Goal: Information Seeking & Learning: Get advice/opinions

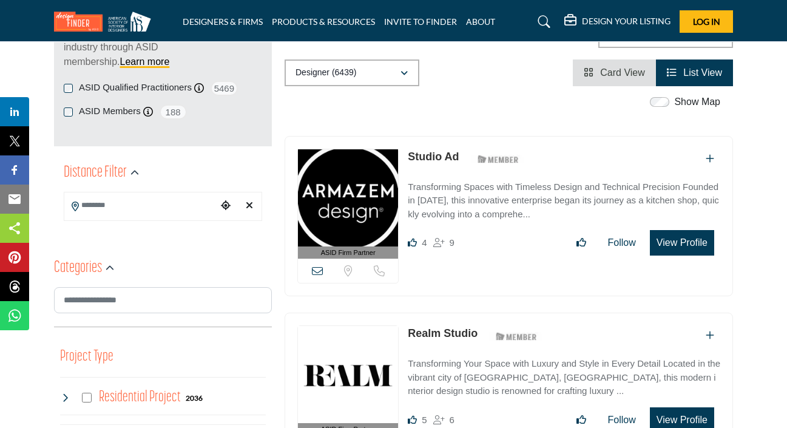
drag, startPoint x: 459, startPoint y: 154, endPoint x: 410, endPoint y: 152, distance: 49.2
click at [410, 152] on div "Studio Ad ASID Member who supports and impacts the Interior Design industry." at bounding box center [468, 159] width 120 height 21
copy link "Studio Ad"
click at [251, 207] on icon "Clear search location" at bounding box center [249, 205] width 7 height 10
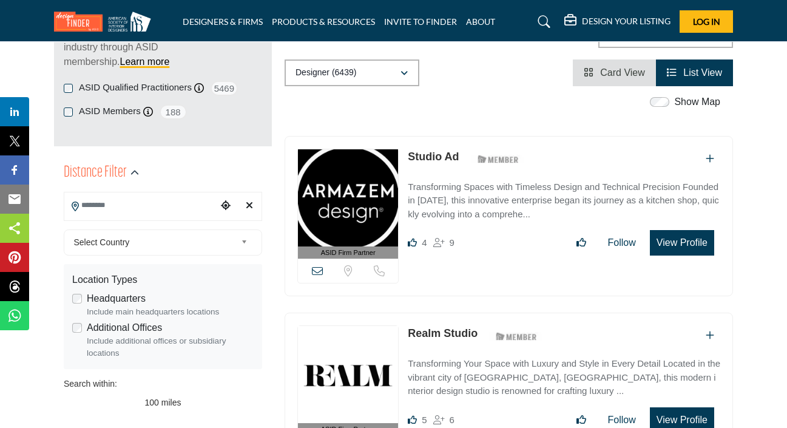
type input "***"
click at [178, 146] on div "ASID QUALIFIED DESIGNERS & MEMBERS Find Interior Designers, firms, suppliers, a…" at bounding box center [163, 61] width 218 height 172
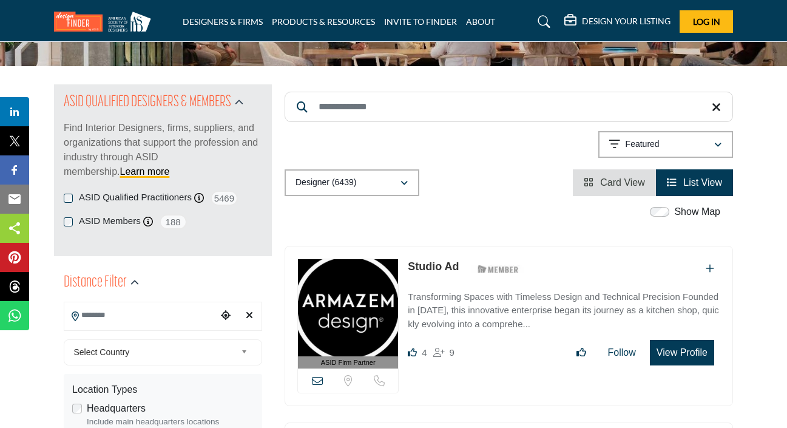
scroll to position [194, 0]
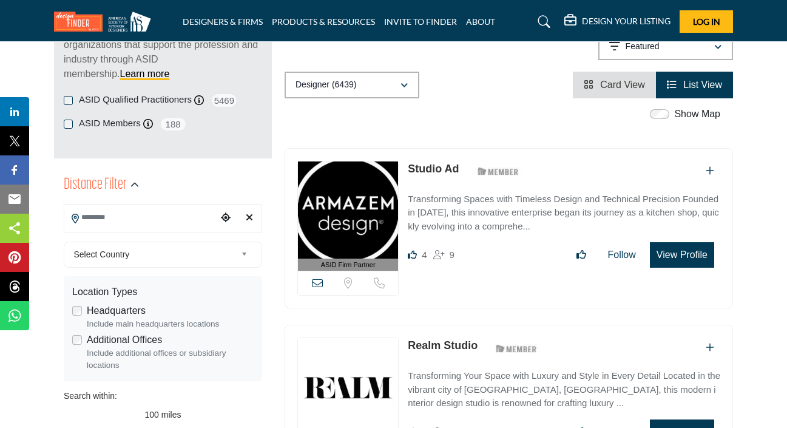
click at [133, 218] on input "Search Location" at bounding box center [140, 218] width 153 height 24
click at [138, 258] on span "Select Country" at bounding box center [155, 254] width 163 height 15
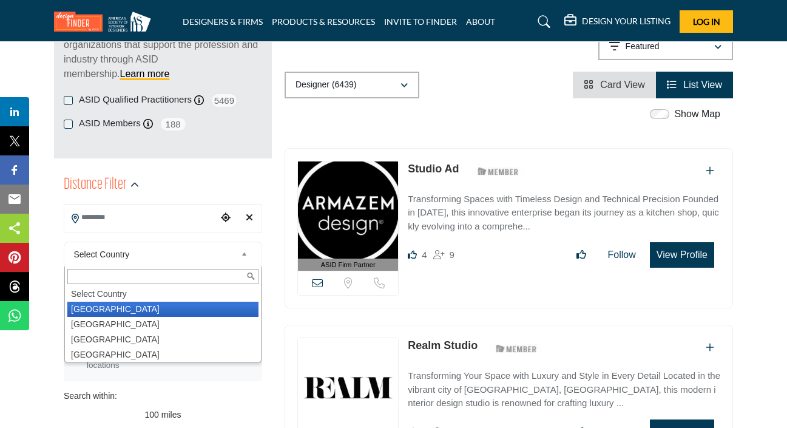
click at [121, 309] on li "United States" at bounding box center [162, 309] width 191 height 15
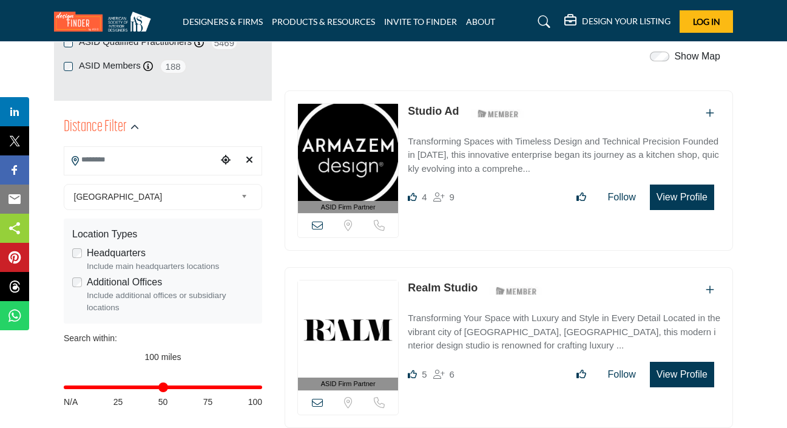
scroll to position [267, 0]
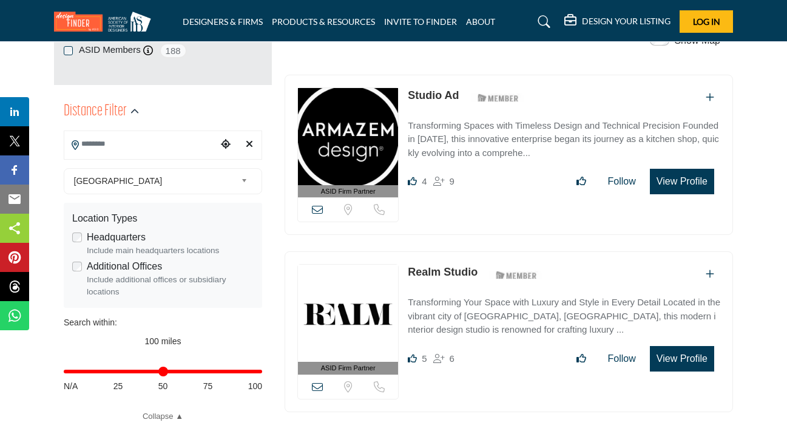
click at [132, 151] on input "Search Location" at bounding box center [140, 144] width 153 height 24
click at [224, 143] on icon "Choose your current location" at bounding box center [226, 144] width 10 height 10
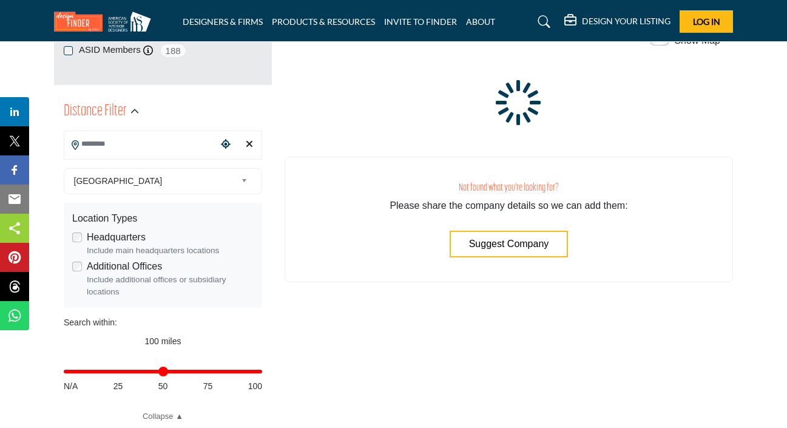
type input "**********"
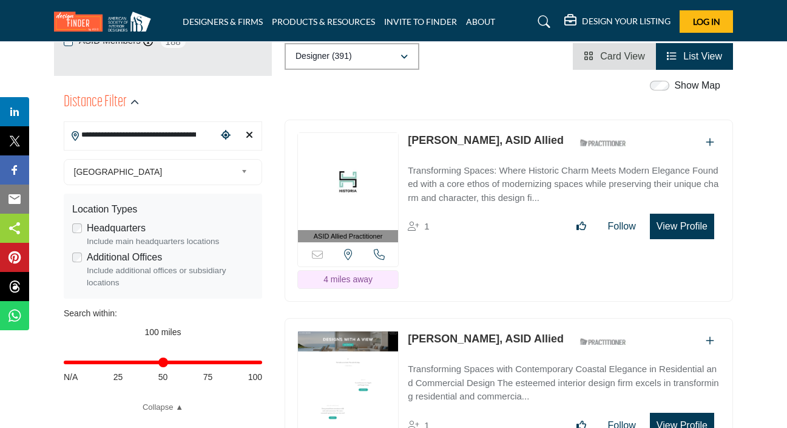
scroll to position [276, 1]
drag, startPoint x: 406, startPoint y: 165, endPoint x: 602, endPoint y: 170, distance: 196.0
click at [602, 170] on div "ASID Allied Practitioner ASID Allied Practitioners have successfully completed …" at bounding box center [508, 211] width 448 height 183
copy link "Jacqueline Padilla-Perez, ASID Allied"
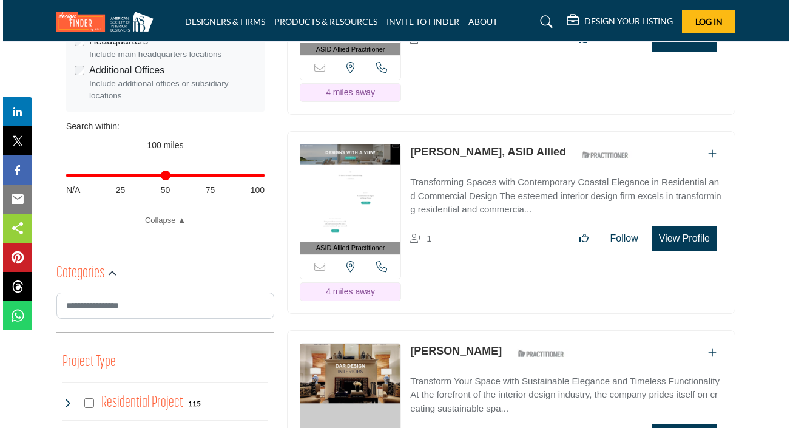
scroll to position [465, 1]
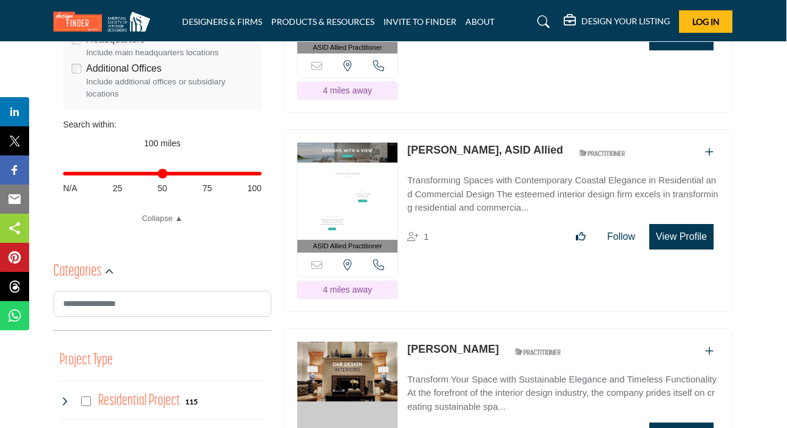
drag, startPoint x: 545, startPoint y: 176, endPoint x: 409, endPoint y: 178, distance: 135.9
click at [409, 163] on div "Jennifer Choi, ASID Allied ASID Qualified Practitioner who validates work and e…" at bounding box center [519, 152] width 225 height 21
click at [679, 249] on button "View Profile" at bounding box center [681, 236] width 64 height 25
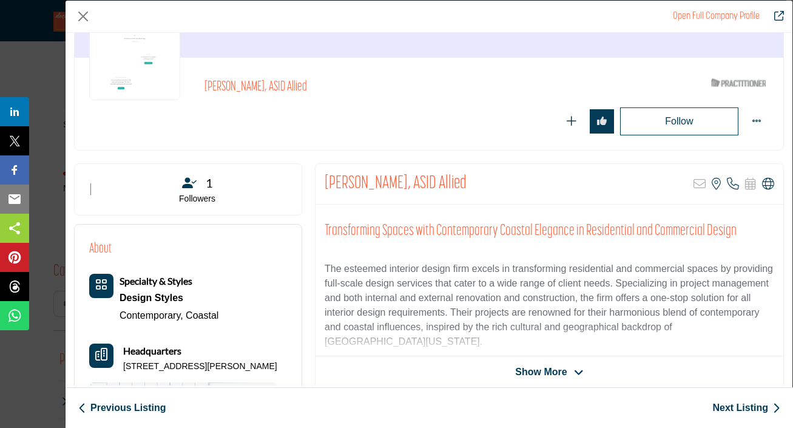
scroll to position [122, 0]
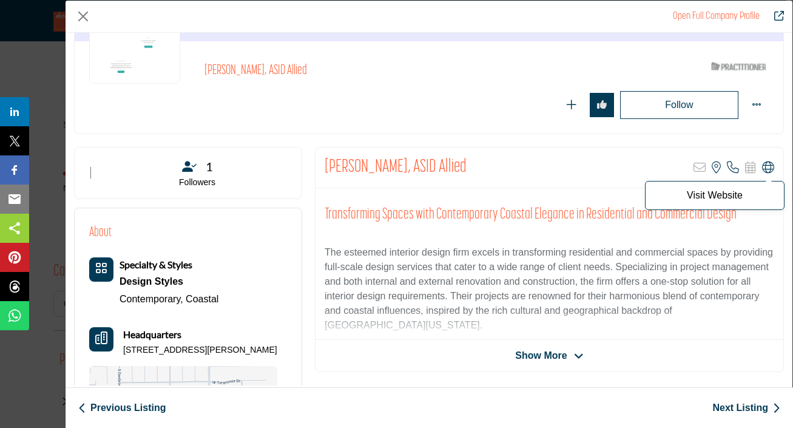
click at [764, 168] on icon "Company Data Modal" at bounding box center [768, 167] width 12 height 12
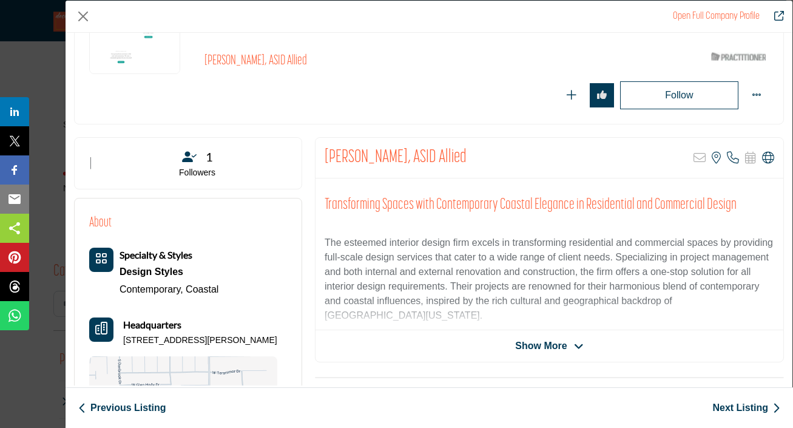
scroll to position [134, 0]
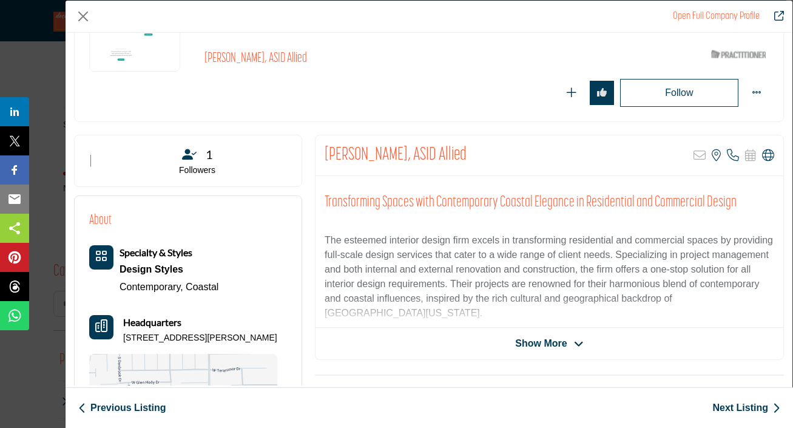
drag, startPoint x: 271, startPoint y: 333, endPoint x: 144, endPoint y: 334, distance: 127.4
click at [144, 334] on div "Headquarters 1220 S Neveen Ln, 92804-4770, USA" at bounding box center [183, 329] width 188 height 29
click at [83, 20] on button "Close" at bounding box center [83, 16] width 18 height 18
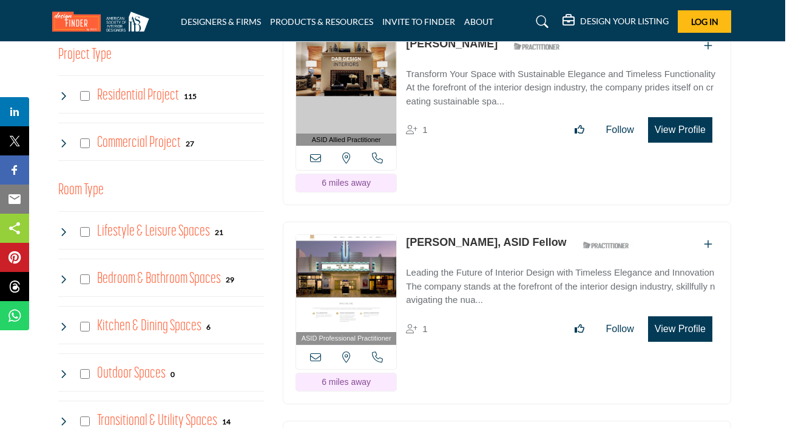
scroll to position [687, 2]
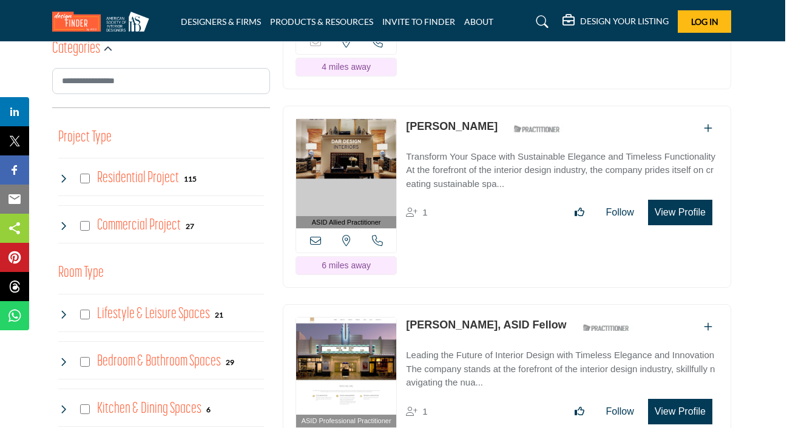
click at [456, 132] on link "Douglas Ritter" at bounding box center [452, 126] width 92 height 12
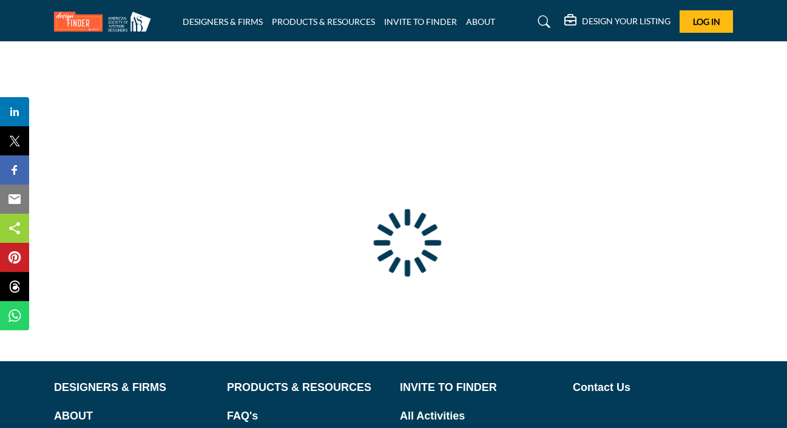
scroll to position [111, 0]
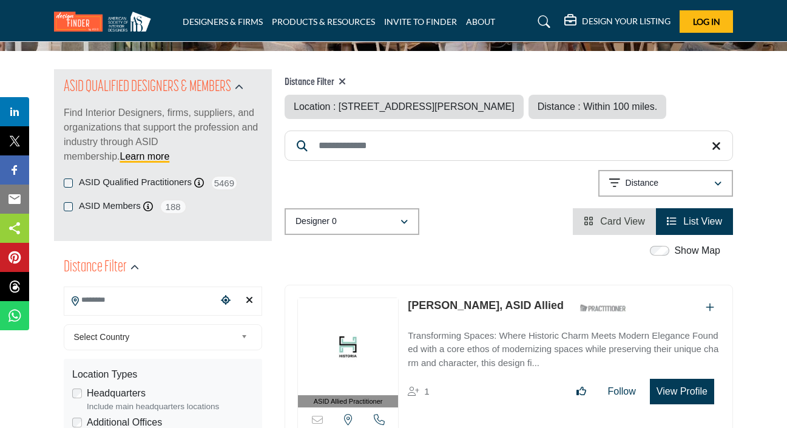
type input "**********"
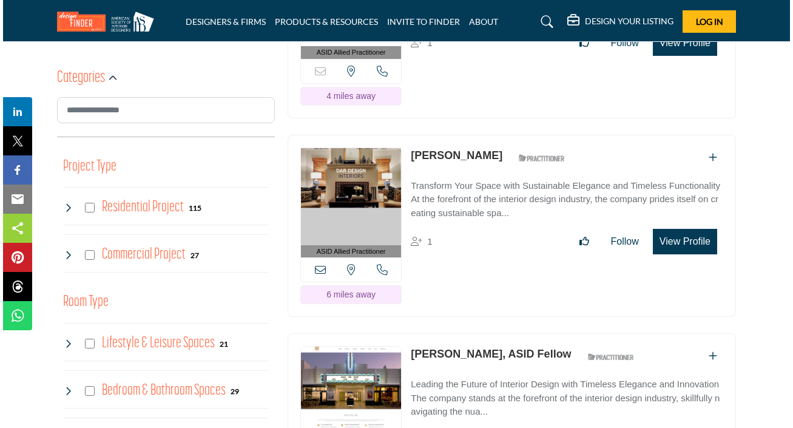
scroll to position [718, 0]
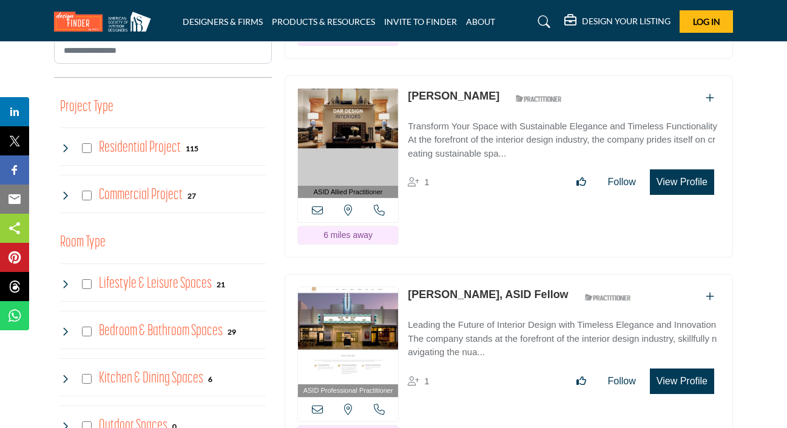
click at [681, 195] on button "View Profile" at bounding box center [682, 181] width 64 height 25
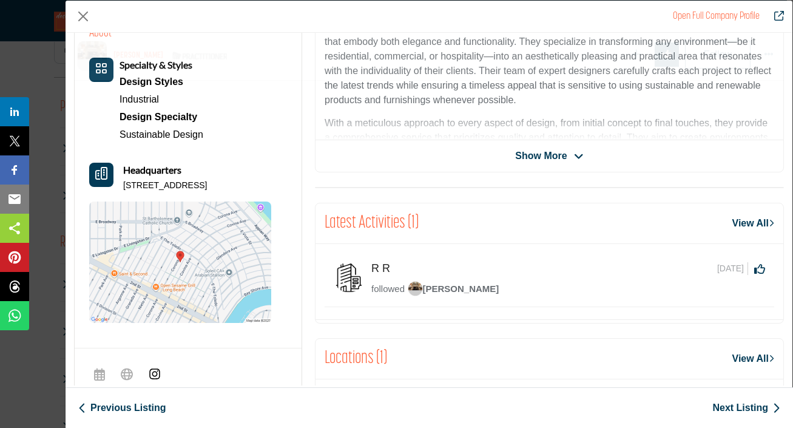
scroll to position [364, 0]
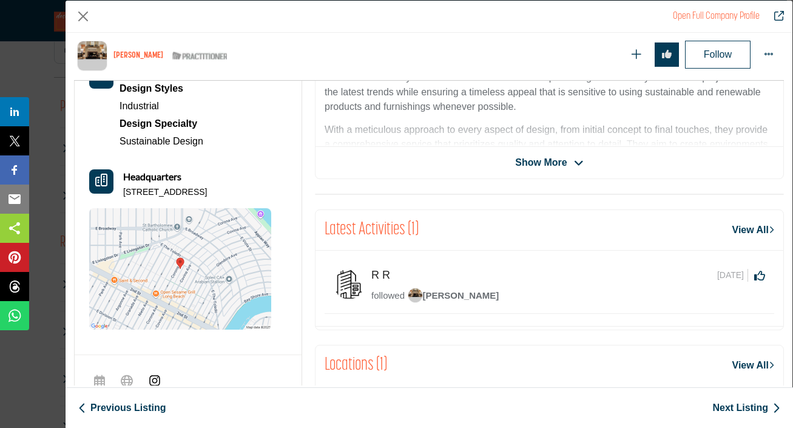
drag, startPoint x: 267, startPoint y: 192, endPoint x: 122, endPoint y: 186, distance: 145.1
click at [122, 186] on div "Headquarters 246 Corona Ave, 90803-1810, USA" at bounding box center [180, 183] width 182 height 29
copy p "246 Corona Ave, 90803-1810, USA"
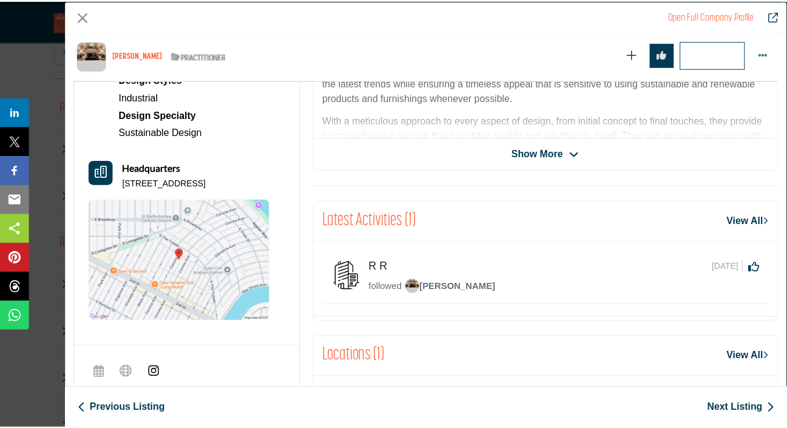
scroll to position [386, 0]
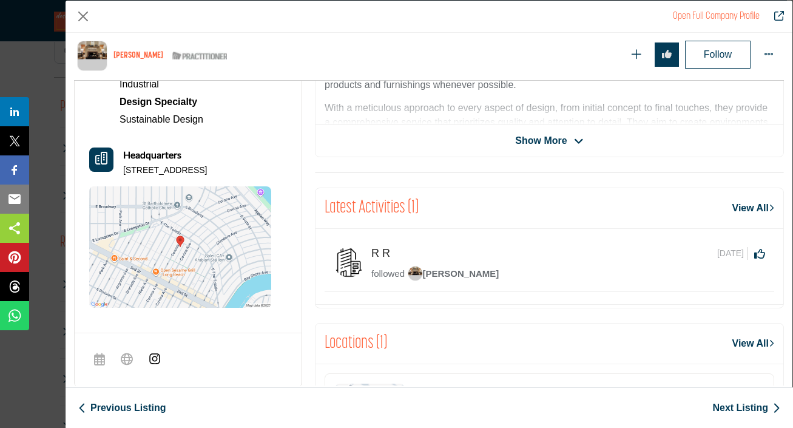
click at [152, 354] on img "Company Data Modal" at bounding box center [155, 358] width 12 height 12
click at [92, 15] on button "Close" at bounding box center [83, 16] width 18 height 18
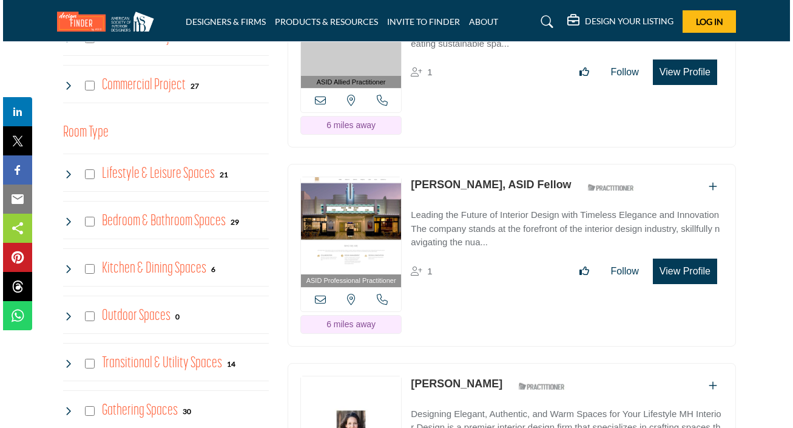
scroll to position [831, 0]
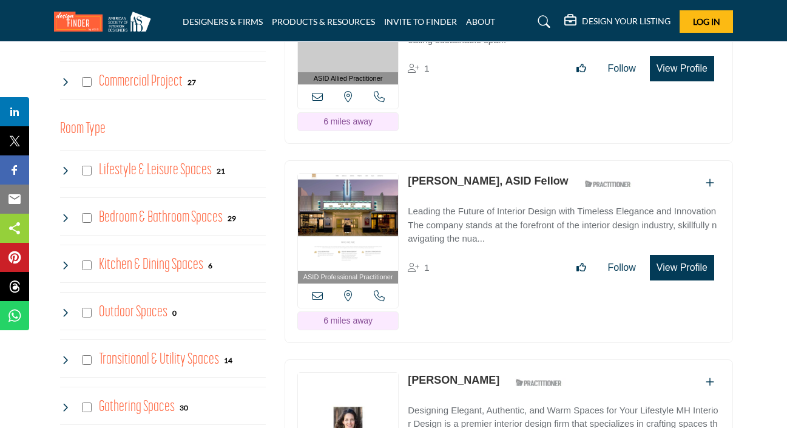
click at [667, 280] on button "View Profile" at bounding box center [682, 267] width 64 height 25
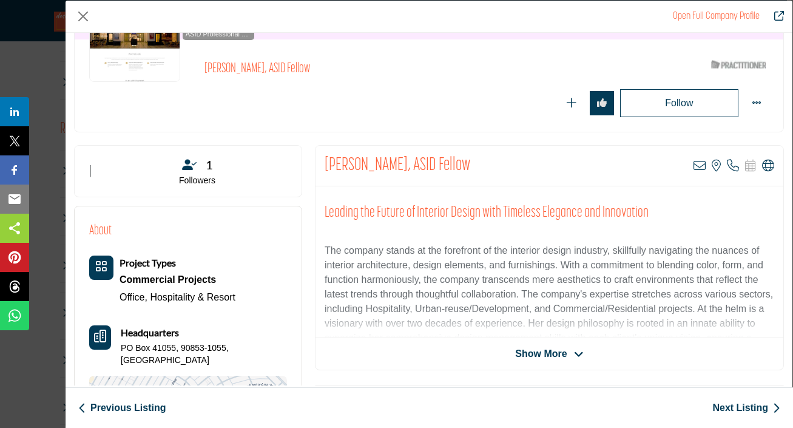
scroll to position [125, 0]
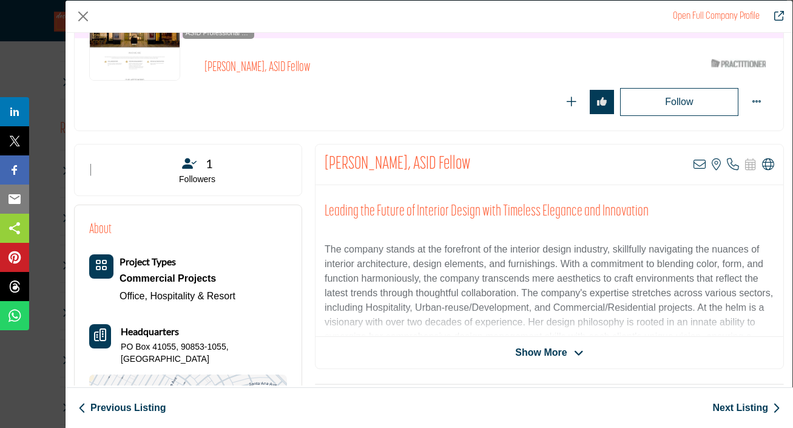
click at [537, 359] on div "Sybil Jane Barrido, ASID Fellow View email address of this listing View the loc…" at bounding box center [549, 256] width 469 height 225
click at [536, 349] on span "Show More" at bounding box center [541, 352] width 52 height 15
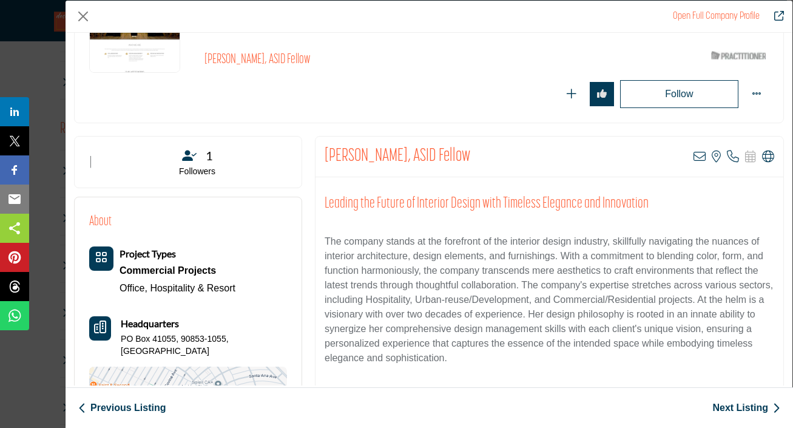
scroll to position [112, 0]
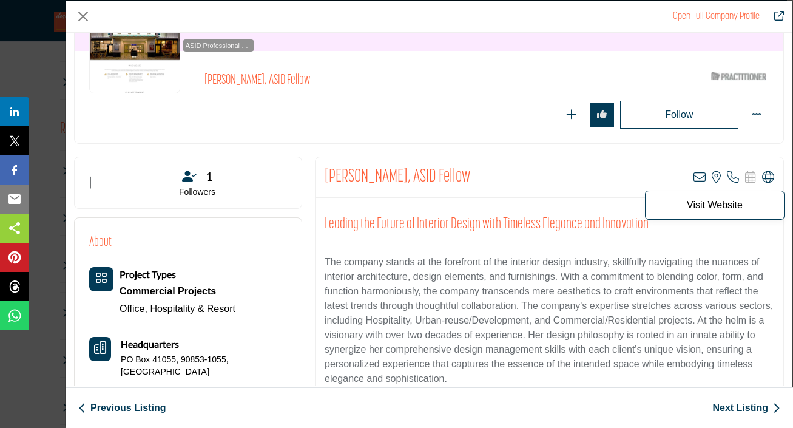
click at [762, 179] on icon "Company Data Modal" at bounding box center [768, 177] width 12 height 12
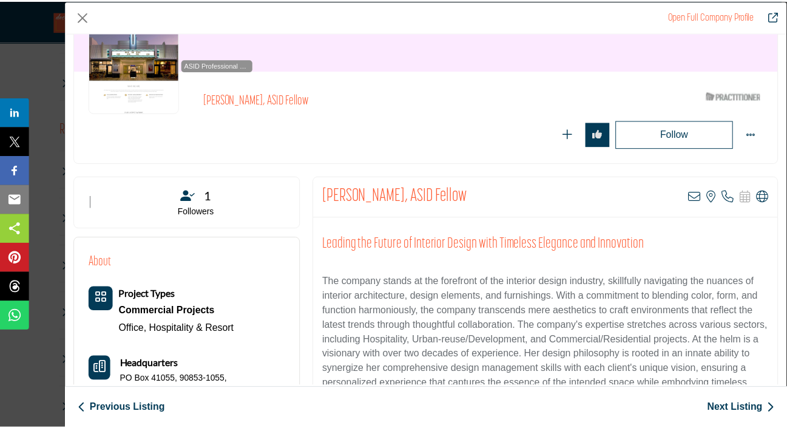
scroll to position [87, 0]
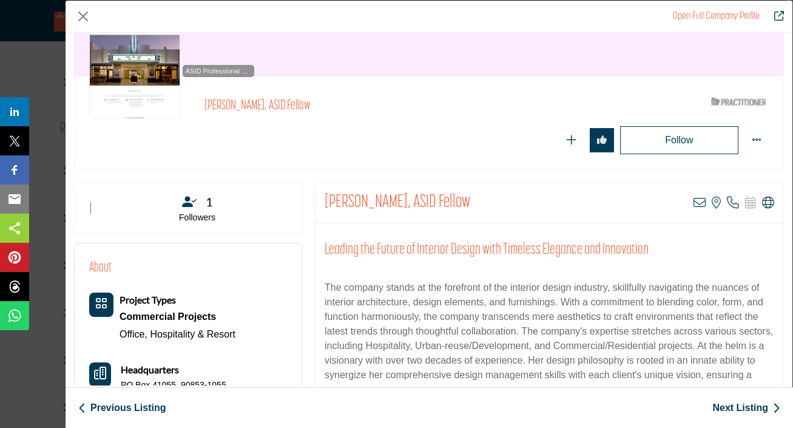
drag, startPoint x: 483, startPoint y: 200, endPoint x: 319, endPoint y: 200, distance: 164.4
click at [319, 200] on div "Sybil Jane Barrido, ASID Fellow View email address of this listing View the loc…" at bounding box center [549, 203] width 468 height 41
copy h2 "[PERSON_NAME], ASID Fellow"
click at [81, 18] on button "Close" at bounding box center [83, 16] width 18 height 18
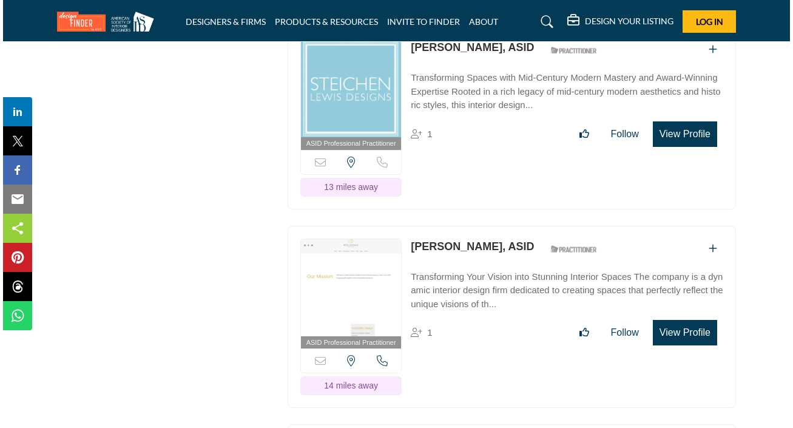
scroll to position [3538, 0]
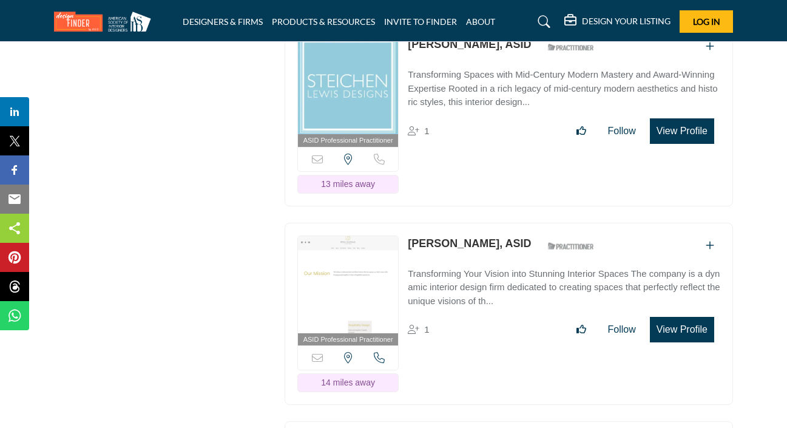
click at [670, 342] on button "View Profile" at bounding box center [682, 329] width 64 height 25
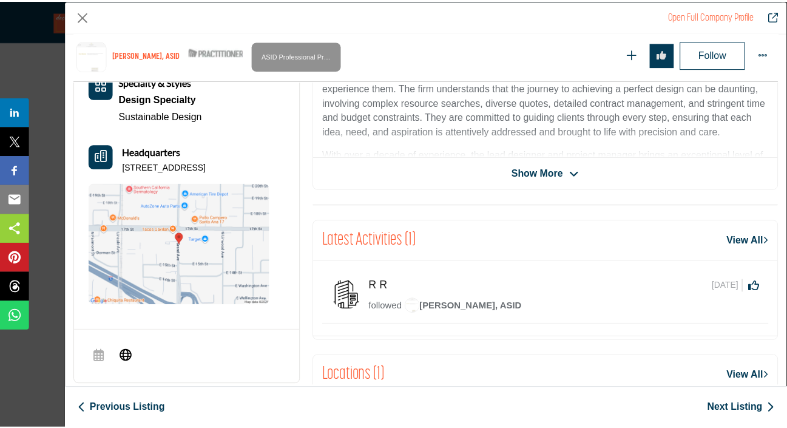
scroll to position [115, 0]
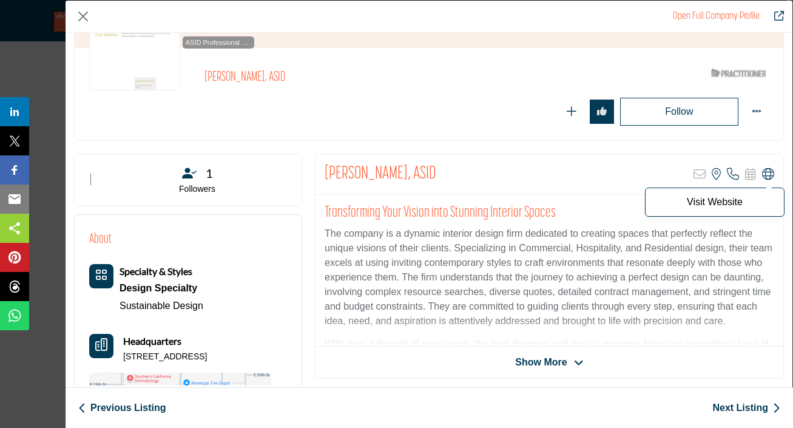
click at [762, 173] on icon "Company Data Modal" at bounding box center [768, 174] width 12 height 12
click at [87, 19] on button "Close" at bounding box center [83, 16] width 18 height 18
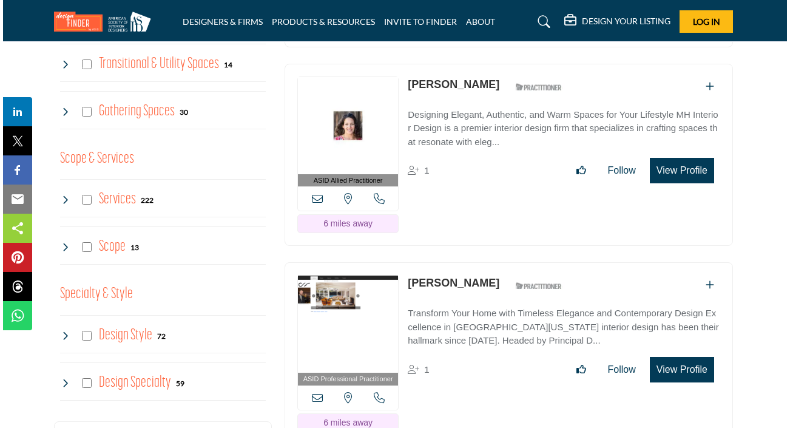
scroll to position [1126, 3]
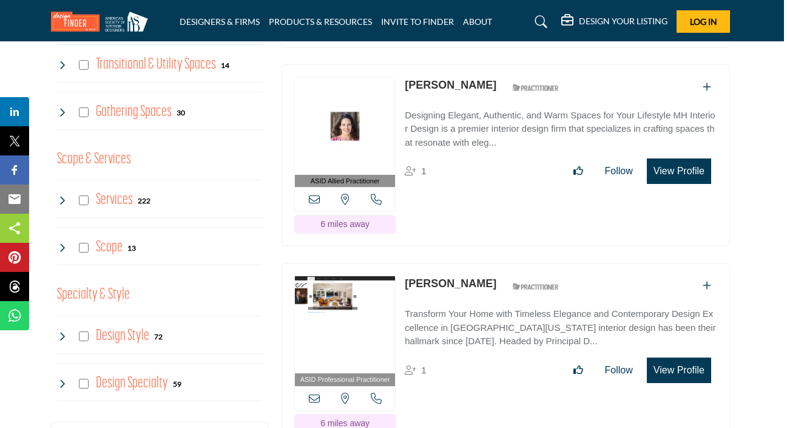
click at [682, 184] on button "View Profile" at bounding box center [679, 170] width 64 height 25
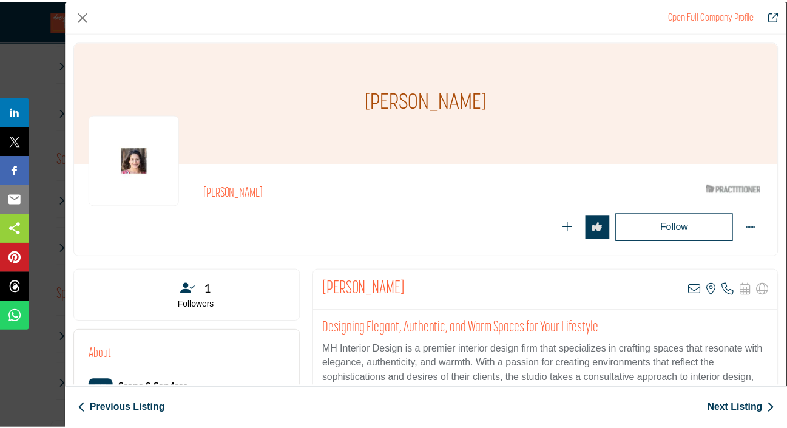
scroll to position [0, 0]
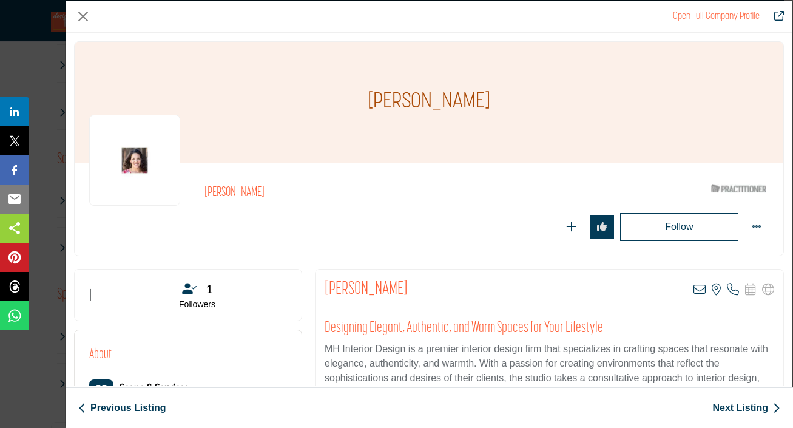
drag, startPoint x: 489, startPoint y: 104, endPoint x: 366, endPoint y: 107, distance: 123.2
click at [366, 107] on div "Marjorie Hooper" at bounding box center [429, 102] width 709 height 121
copy h1 "Marjorie Hooper"
click at [84, 17] on button "Close" at bounding box center [83, 16] width 18 height 18
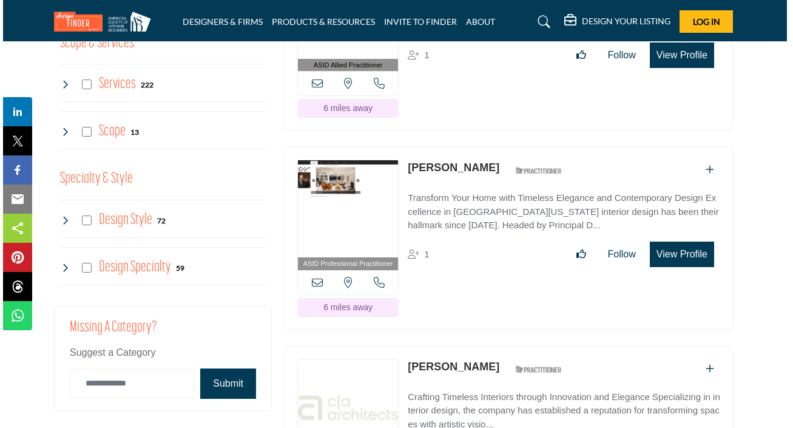
scroll to position [1242, 3]
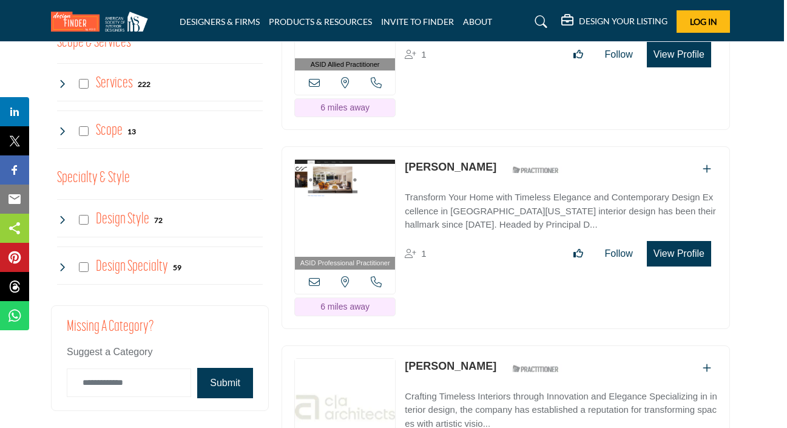
click at [672, 266] on button "View Profile" at bounding box center [679, 253] width 64 height 25
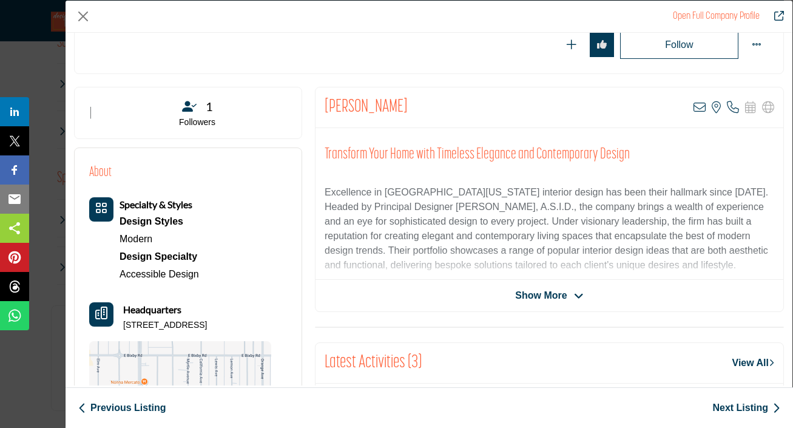
scroll to position [184, 0]
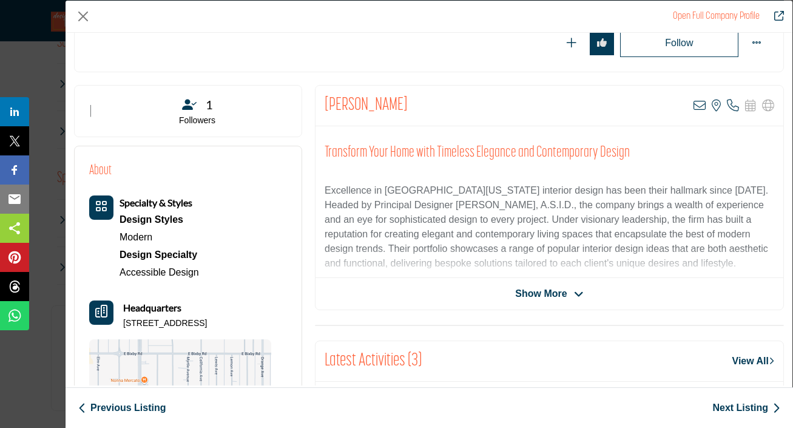
click at [567, 292] on span "Show More" at bounding box center [549, 293] width 68 height 15
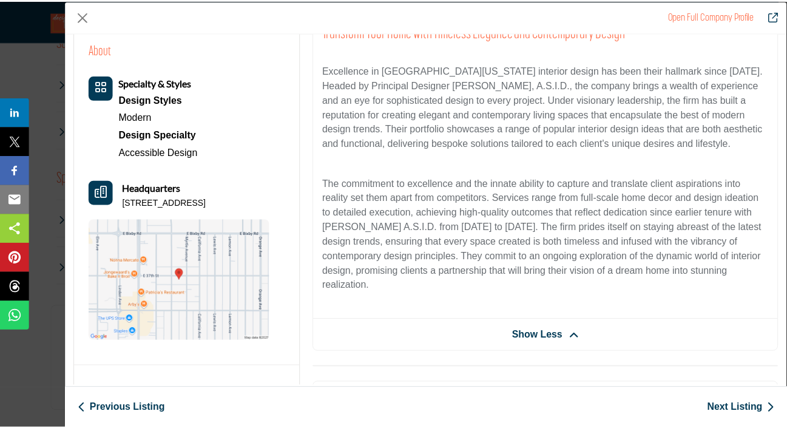
scroll to position [194, 0]
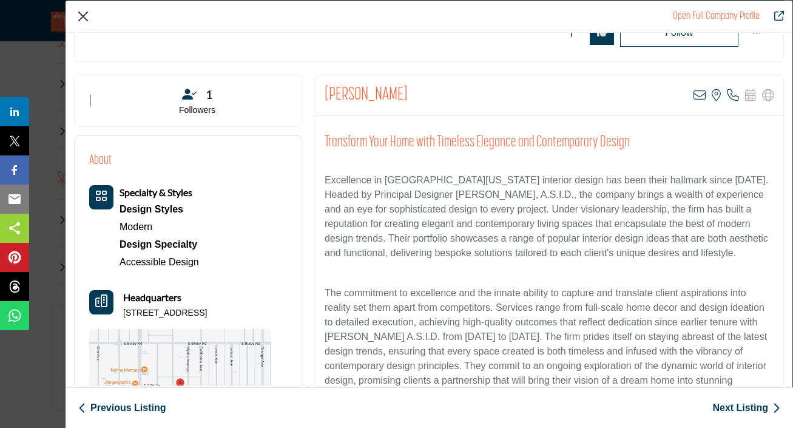
click at [87, 19] on button "Close" at bounding box center [83, 16] width 18 height 18
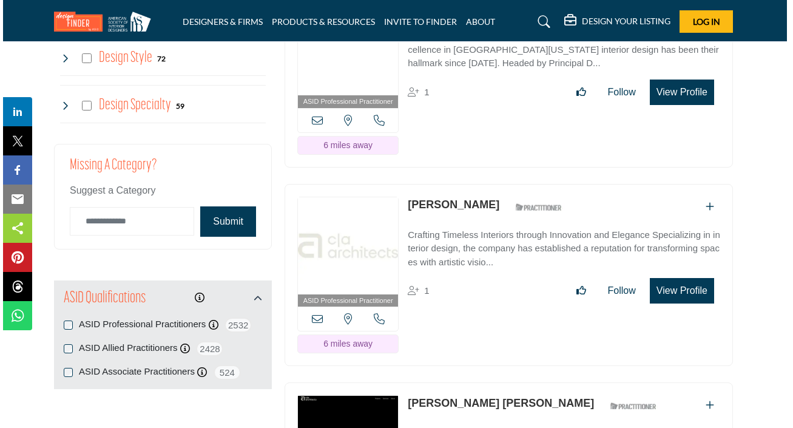
scroll to position [1405, 3]
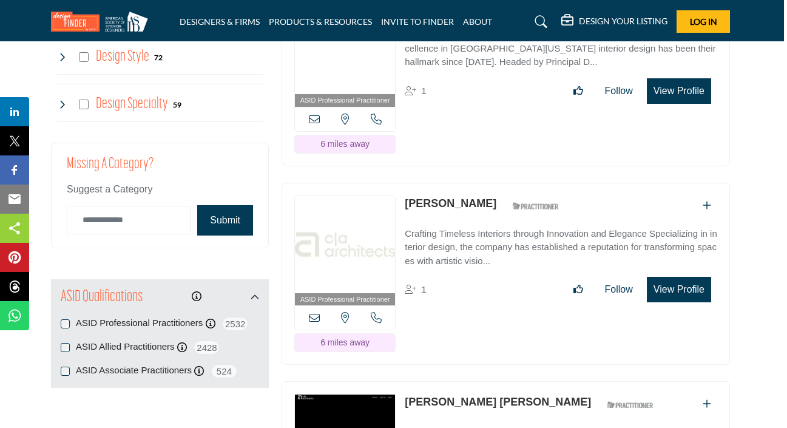
click at [661, 302] on button "View Profile" at bounding box center [679, 289] width 64 height 25
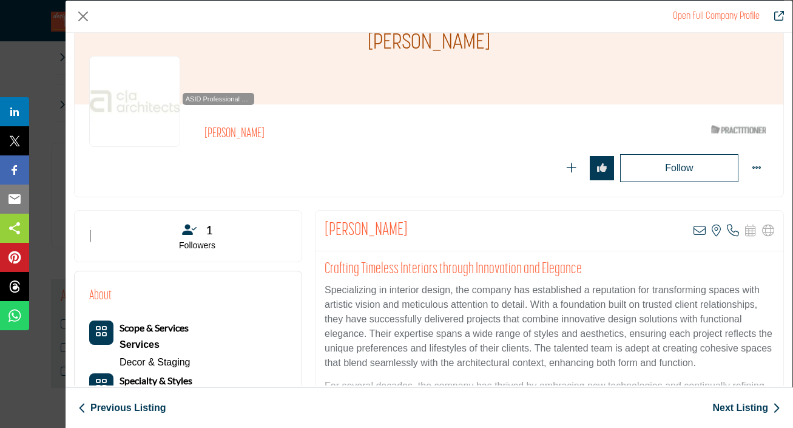
scroll to position [215, 0]
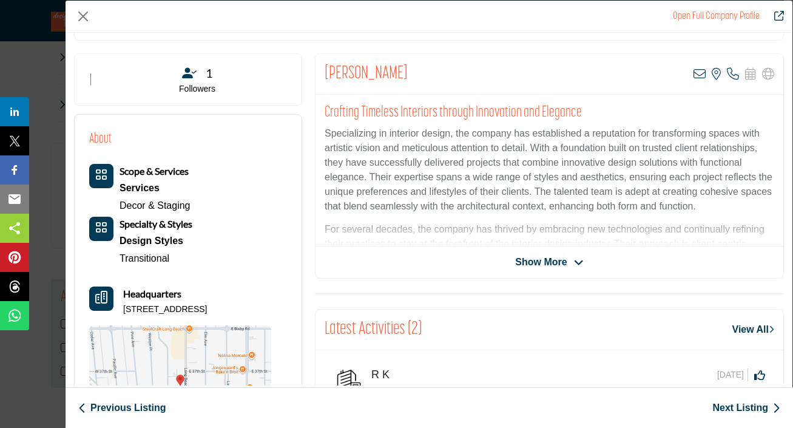
click at [574, 265] on icon "Company Data Modal" at bounding box center [579, 262] width 10 height 11
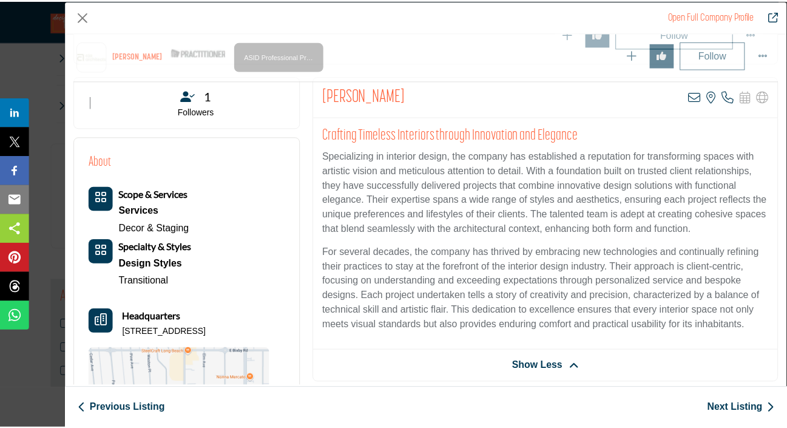
scroll to position [245, 0]
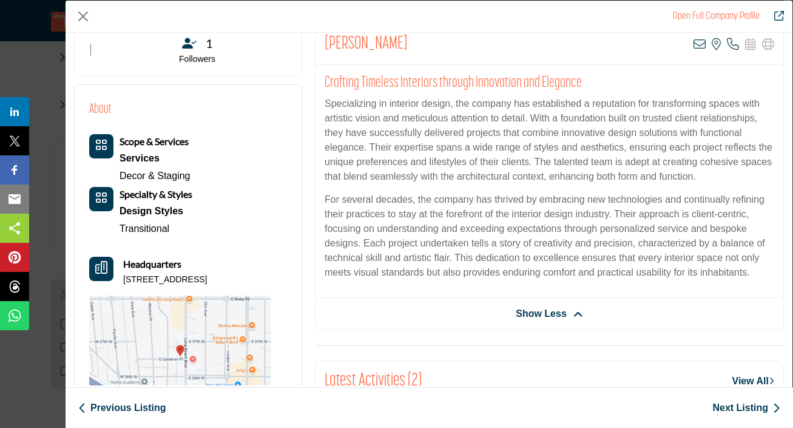
click at [50, 99] on div "Open Full Company Profile Roselyn Schwichtenberg ASID Qualified Practitioner wh…" at bounding box center [396, 214] width 793 height 428
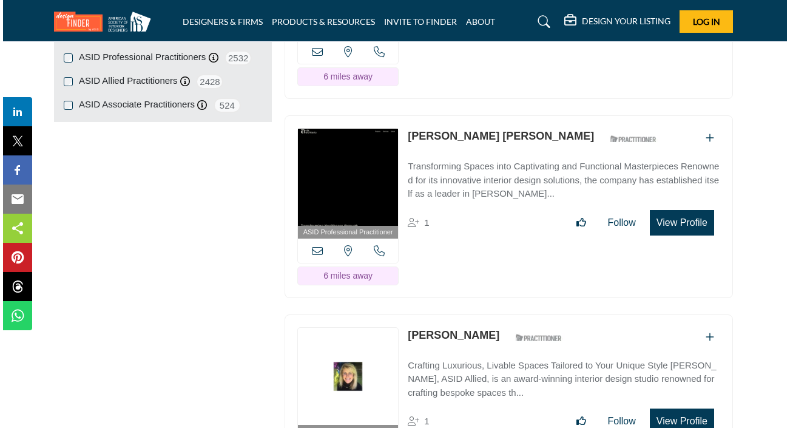
scroll to position [1673, 3]
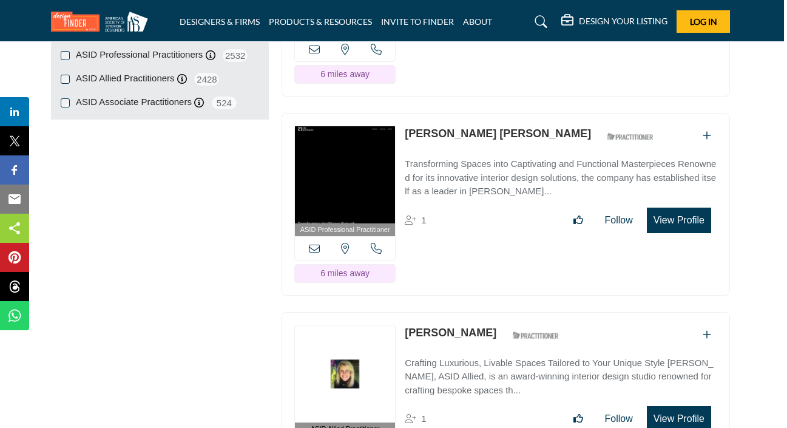
click at [658, 233] on button "View Profile" at bounding box center [679, 219] width 64 height 25
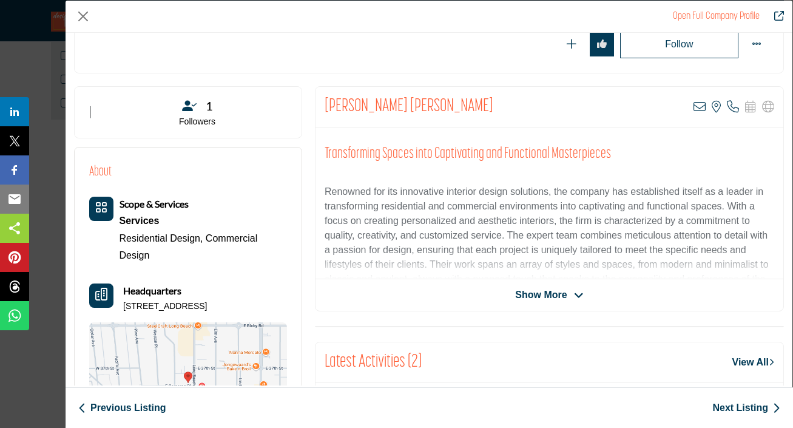
scroll to position [0, 0]
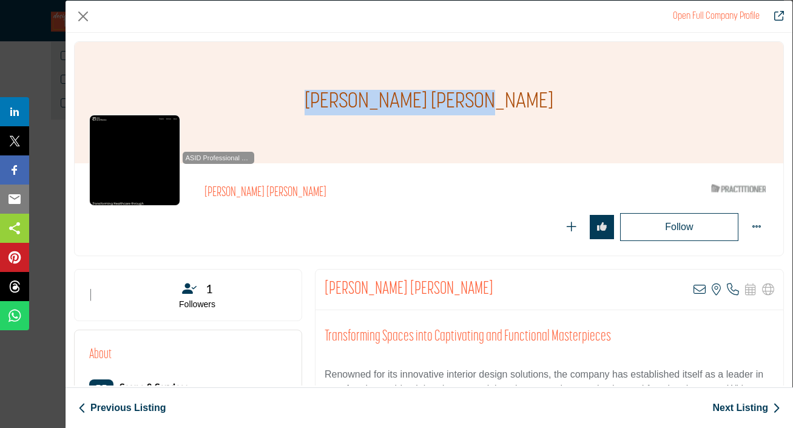
drag, startPoint x: 525, startPoint y: 106, endPoint x: 334, endPoint y: 101, distance: 191.1
click at [334, 101] on div "Eileen Amano Peterman" at bounding box center [429, 102] width 709 height 121
copy h1 "Eileen Amano Peterman"
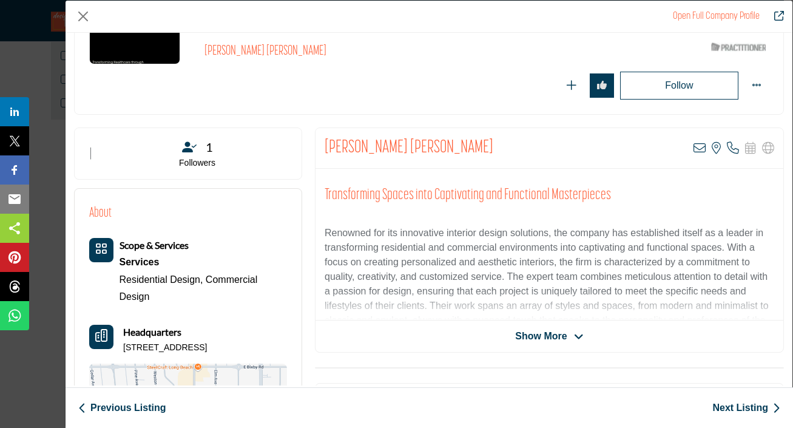
scroll to position [145, 0]
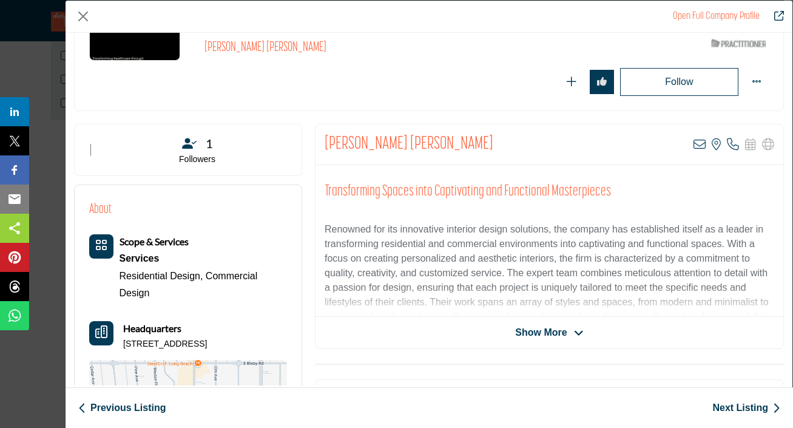
click at [752, 0] on div "Open Full Company Profile Eileen Amano Peterman ASID Qualified Practitioner who…" at bounding box center [429, 214] width 728 height 428
click at [79, 15] on button "Close" at bounding box center [83, 16] width 18 height 18
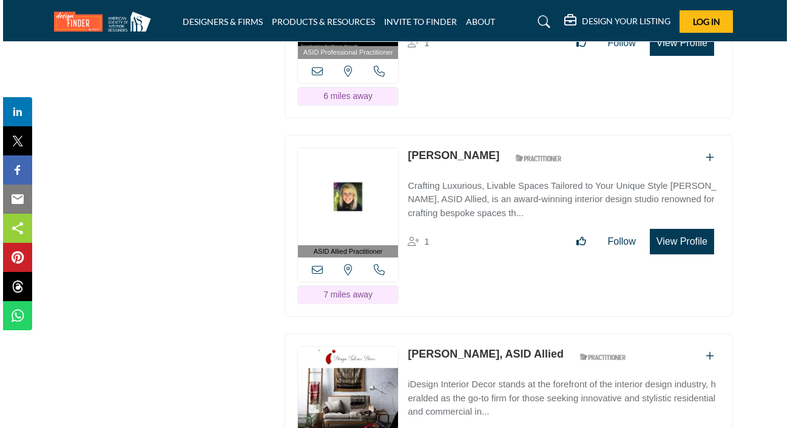
scroll to position [1851, 3]
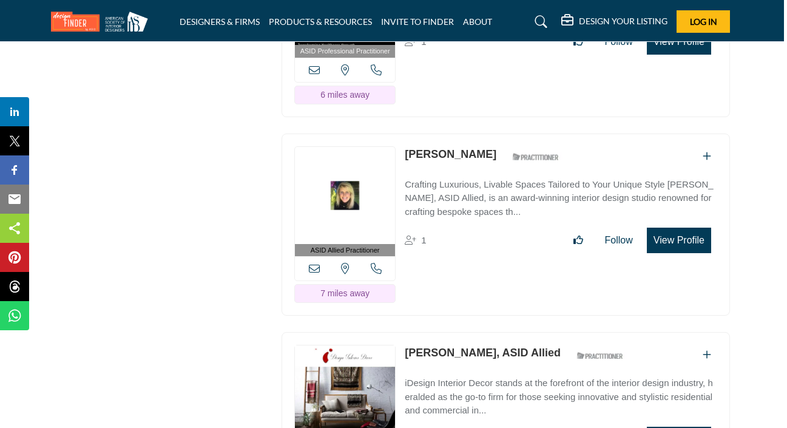
click at [671, 253] on button "View Profile" at bounding box center [679, 239] width 64 height 25
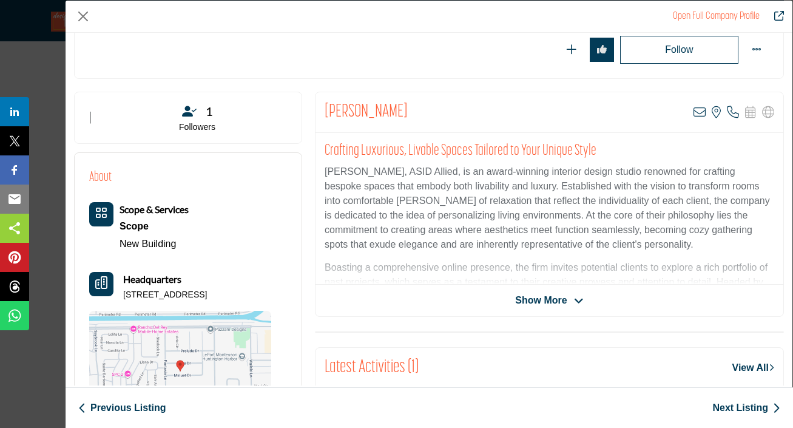
scroll to position [178, 0]
click at [565, 295] on span "Show More" at bounding box center [549, 299] width 68 height 15
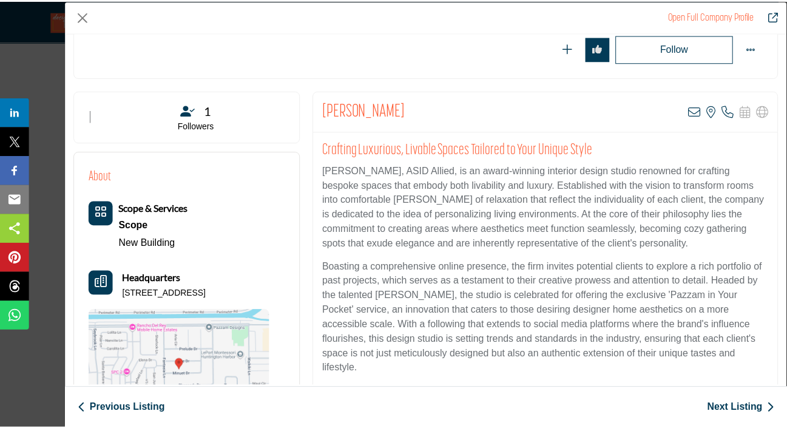
scroll to position [217, 0]
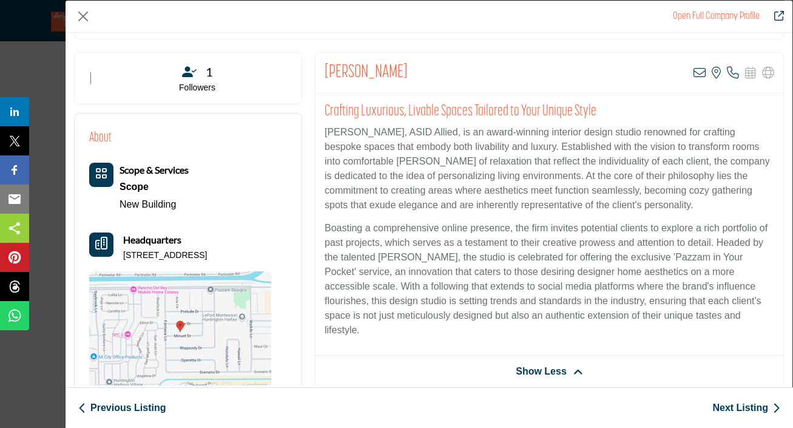
click at [58, 111] on div "Open Full Company Profile Pamela Barthold ASID Qualified Practitioner who valid…" at bounding box center [396, 214] width 793 height 428
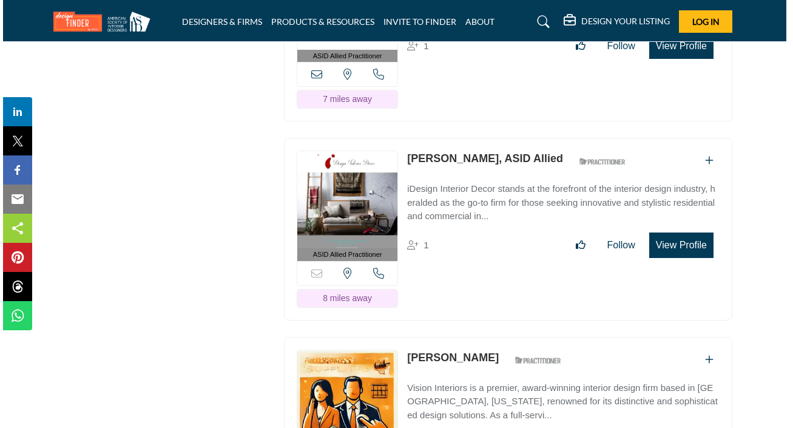
scroll to position [2049, 4]
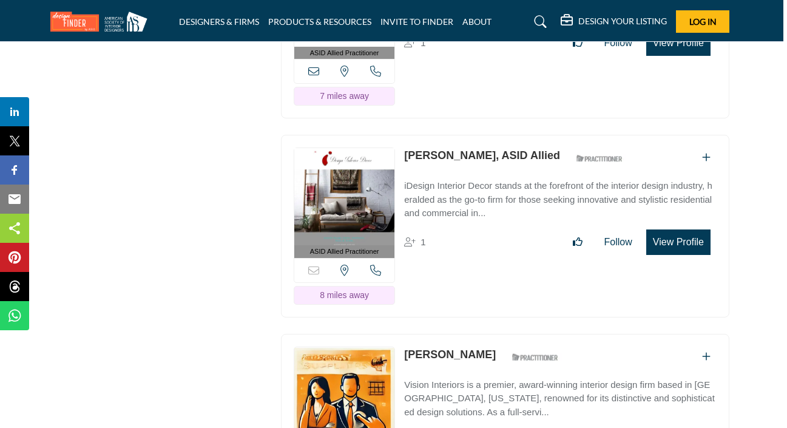
click at [681, 255] on button "View Profile" at bounding box center [678, 241] width 64 height 25
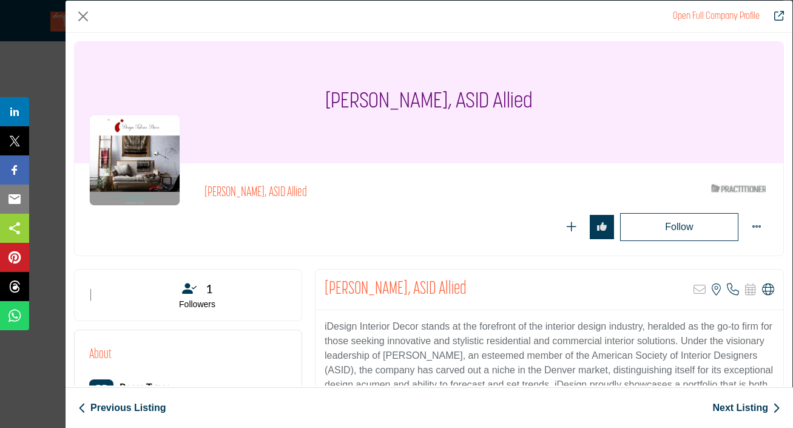
scroll to position [145, 0]
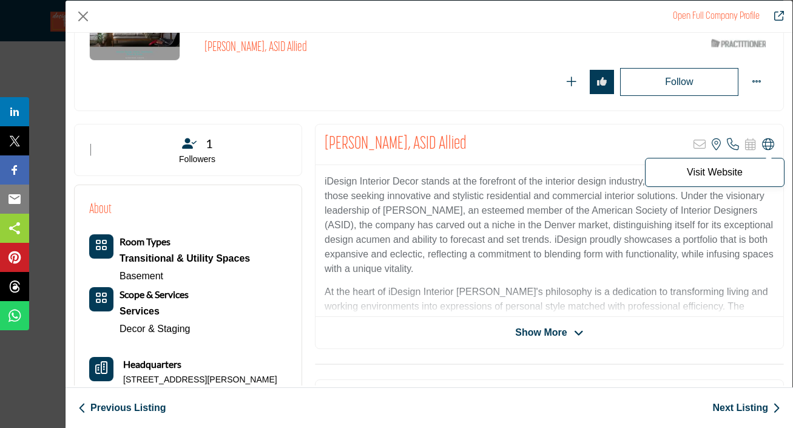
click at [763, 144] on icon "Company Data Modal" at bounding box center [768, 144] width 12 height 12
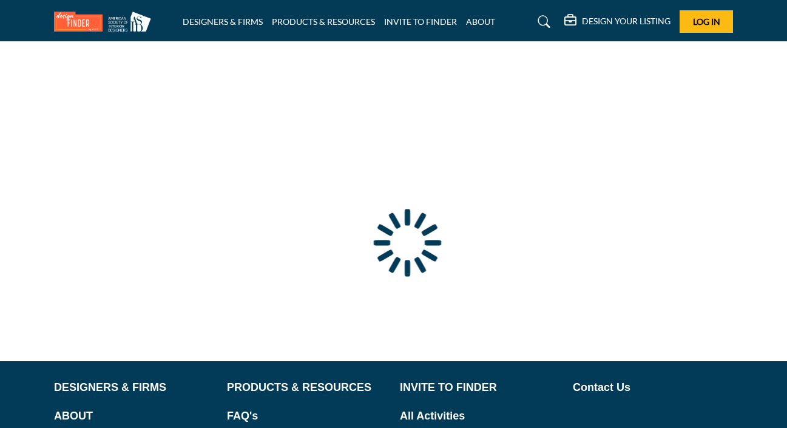
type input "**********"
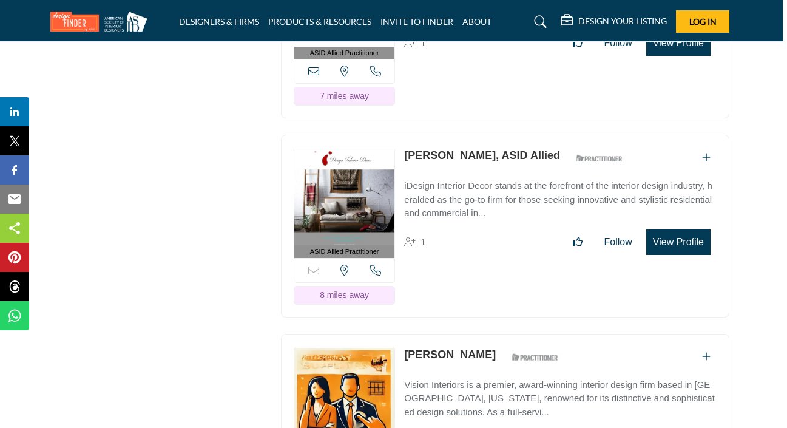
click at [669, 255] on button "View Profile" at bounding box center [678, 241] width 64 height 25
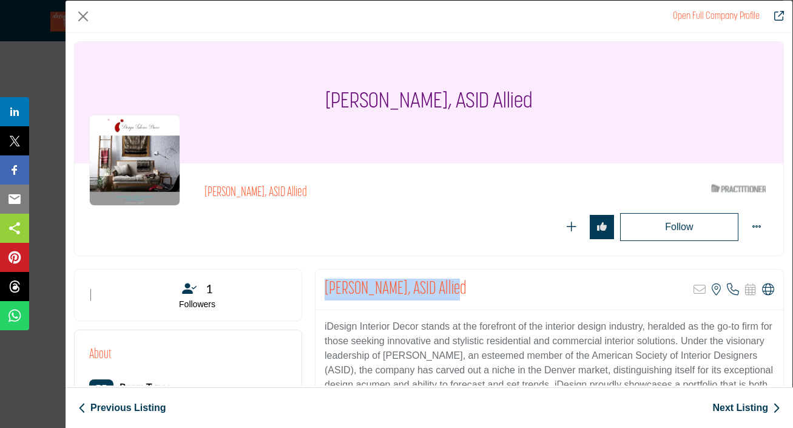
drag, startPoint x: 475, startPoint y: 285, endPoint x: 321, endPoint y: 288, distance: 154.1
click at [321, 288] on div "Cesar Rosado, ASID Allied Sorry, but this listing is on a subscription plan whi…" at bounding box center [549, 289] width 468 height 41
copy h2 "Cesar Rosado, ASID Allied"
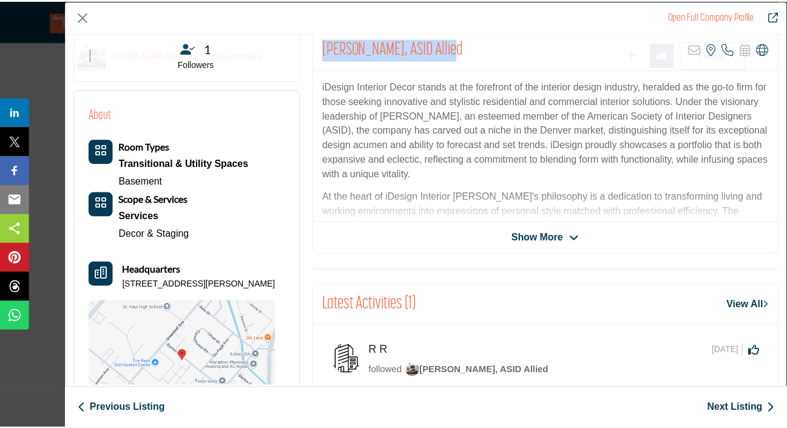
scroll to position [290, 0]
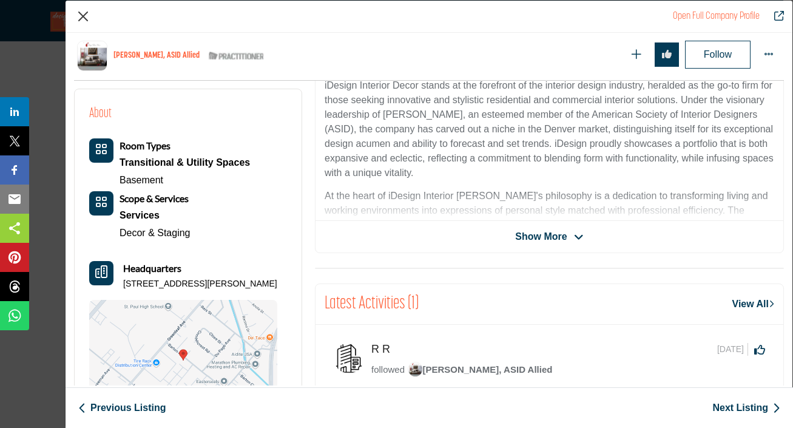
click at [85, 16] on button "Close" at bounding box center [83, 16] width 18 height 18
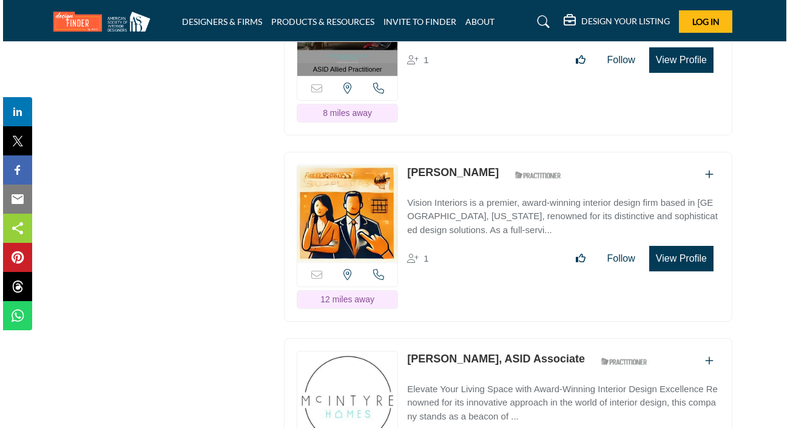
scroll to position [2230, 4]
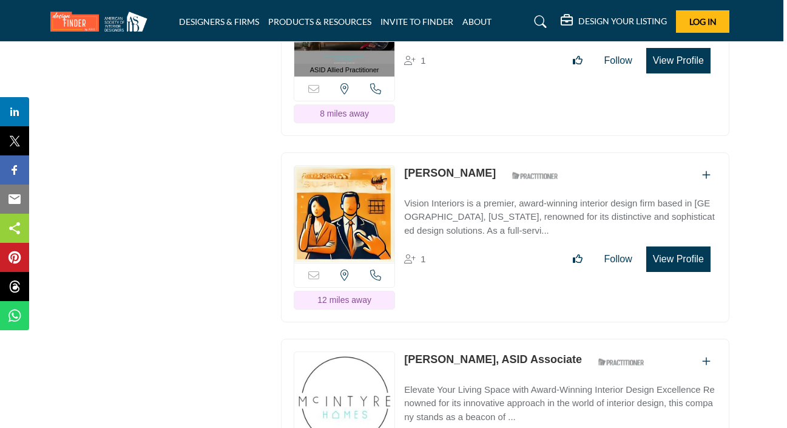
click at [657, 272] on button "View Profile" at bounding box center [678, 258] width 64 height 25
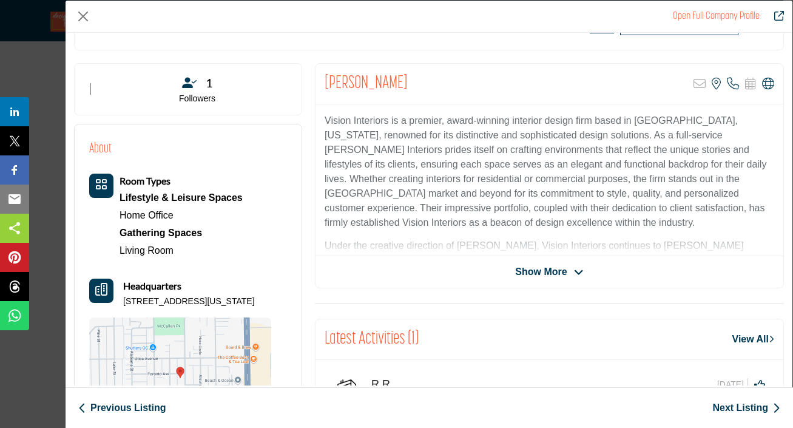
scroll to position [206, 0]
click at [545, 268] on span "Show More" at bounding box center [541, 271] width 52 height 15
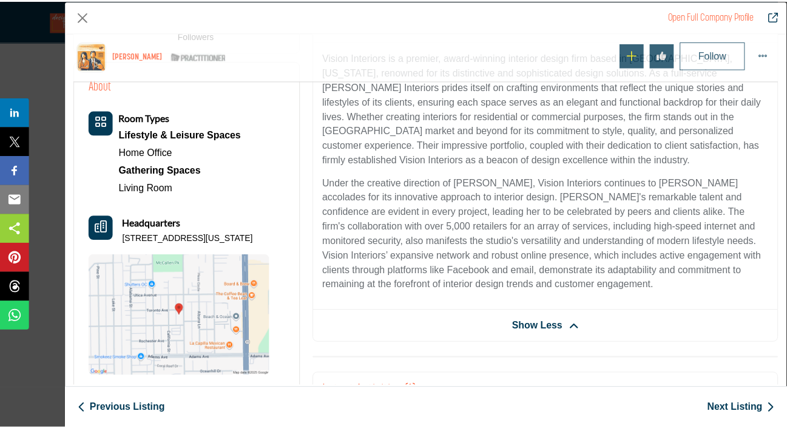
scroll to position [322, 0]
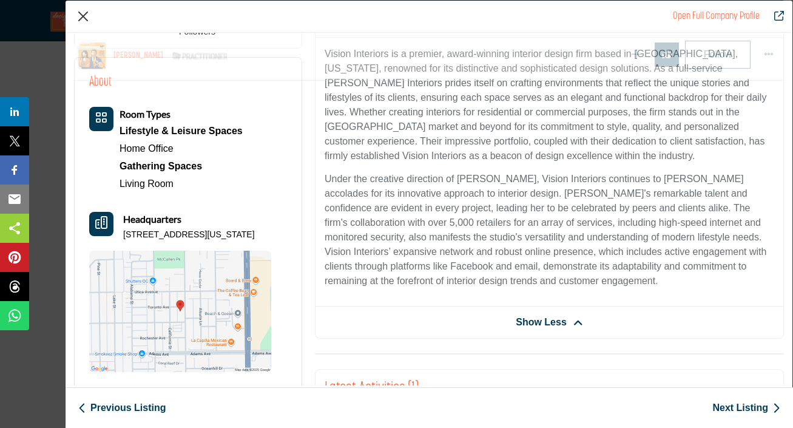
click at [89, 19] on button "Close" at bounding box center [83, 16] width 18 height 18
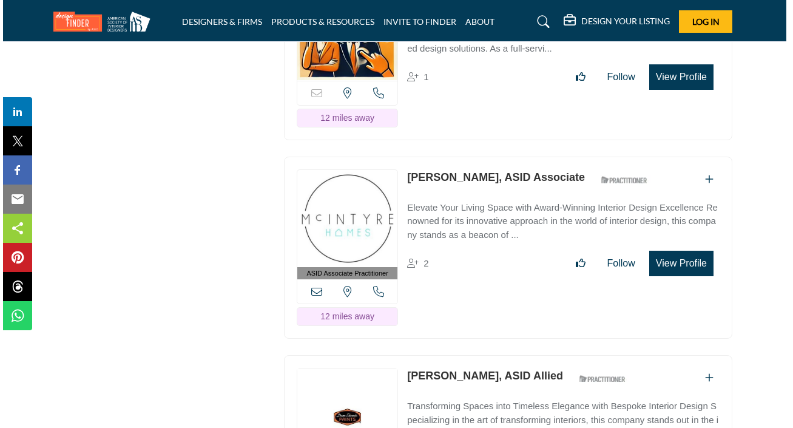
scroll to position [2414, 4]
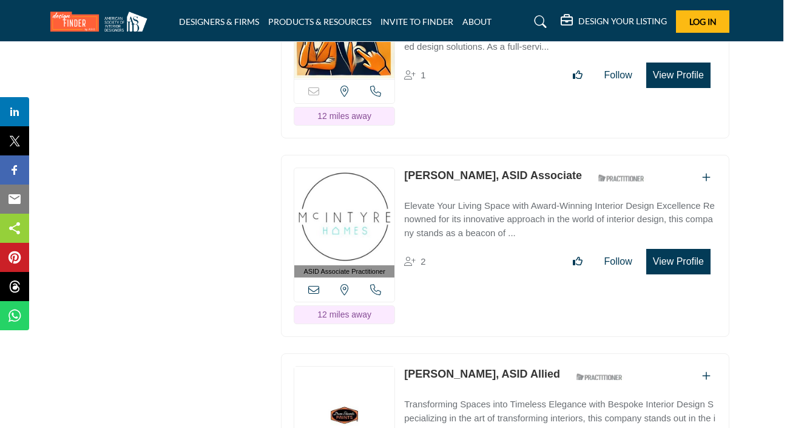
click at [669, 274] on button "View Profile" at bounding box center [678, 261] width 64 height 25
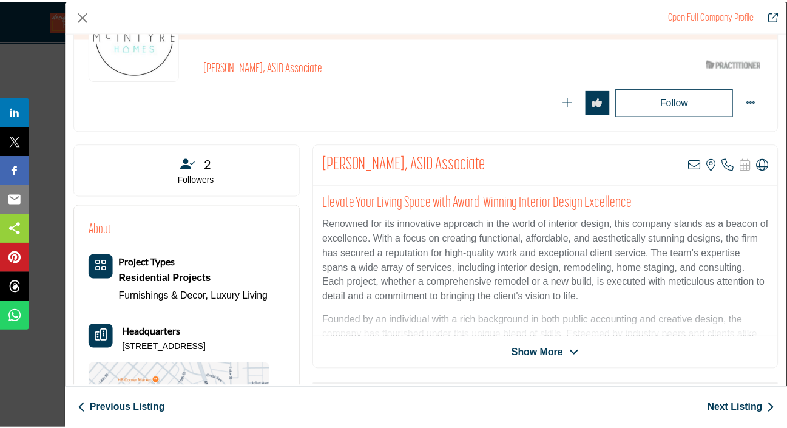
scroll to position [144, 0]
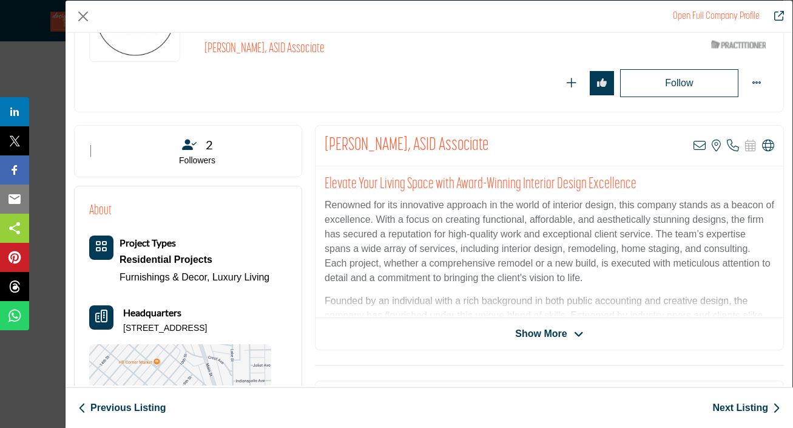
click at [44, 174] on div "Open Full Company Profile Michele McIntyre, ASID Associate ASID Qualified Pract…" at bounding box center [396, 214] width 793 height 428
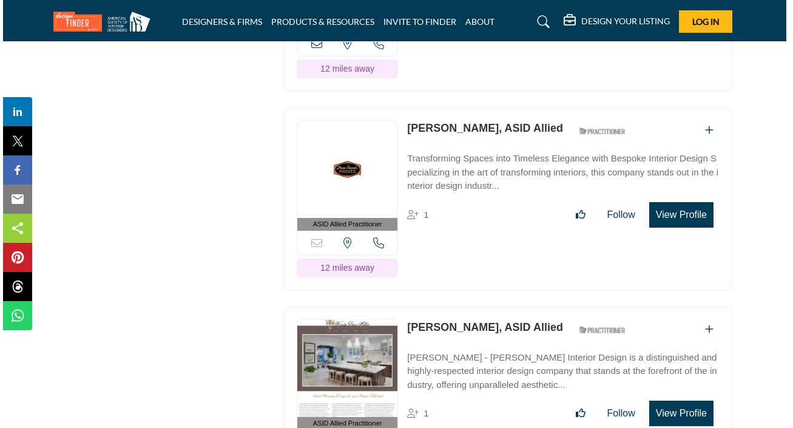
scroll to position [2670, 4]
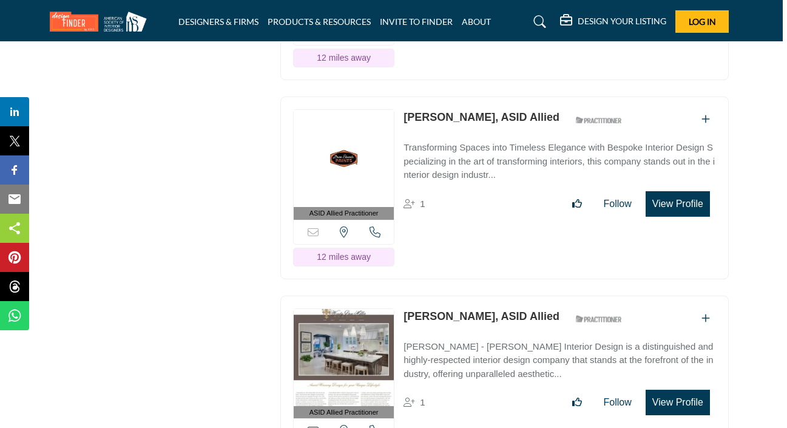
click at [671, 217] on button "View Profile" at bounding box center [677, 203] width 64 height 25
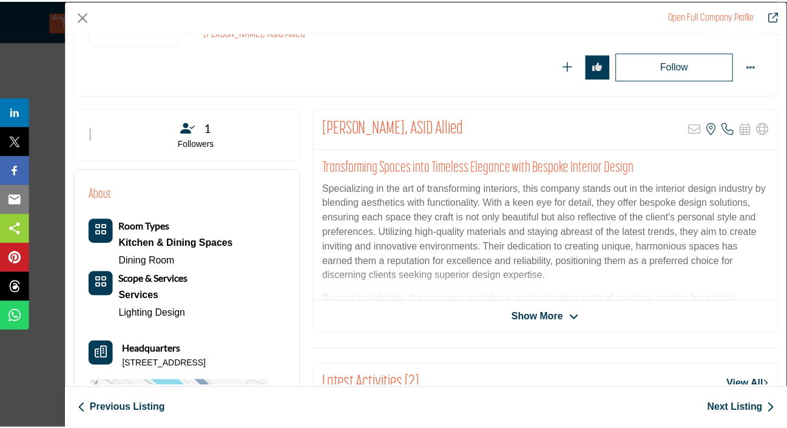
scroll to position [162, 0]
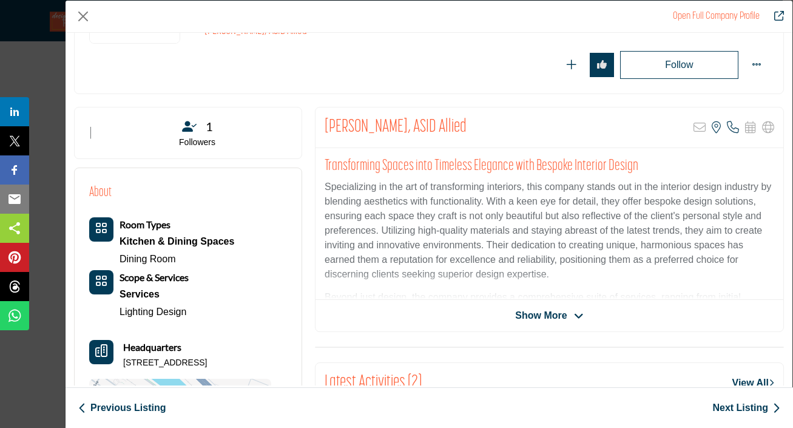
click at [53, 178] on div "Open Full Company Profile Sara McLean, ASID Allied ASID Qualified Practitioner …" at bounding box center [396, 214] width 793 height 428
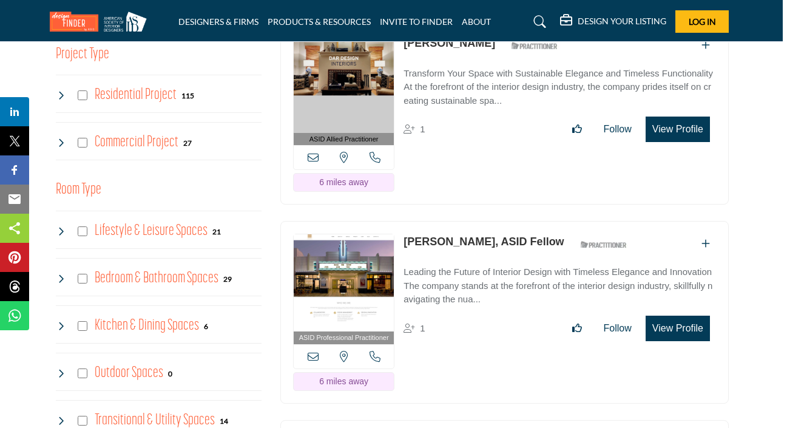
scroll to position [763, 4]
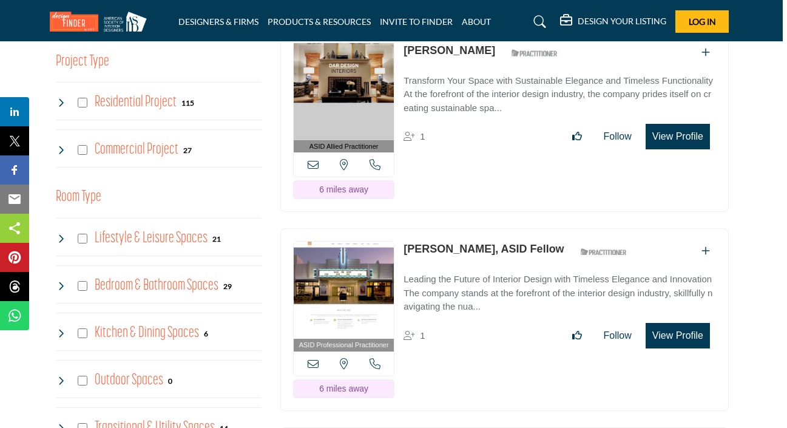
click at [143, 149] on h4 "Commercial Project" at bounding box center [137, 149] width 84 height 21
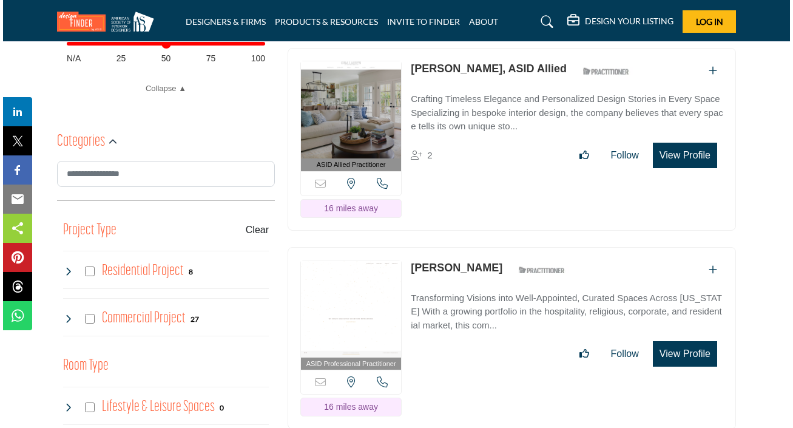
scroll to position [696, 0]
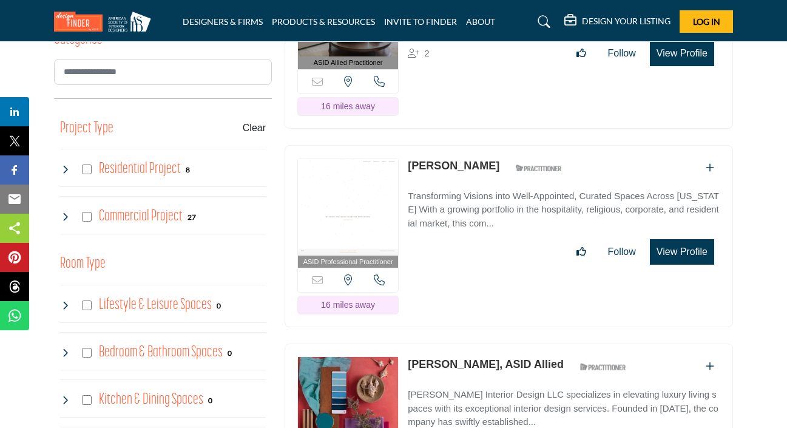
click at [676, 66] on button "View Profile" at bounding box center [682, 53] width 64 height 25
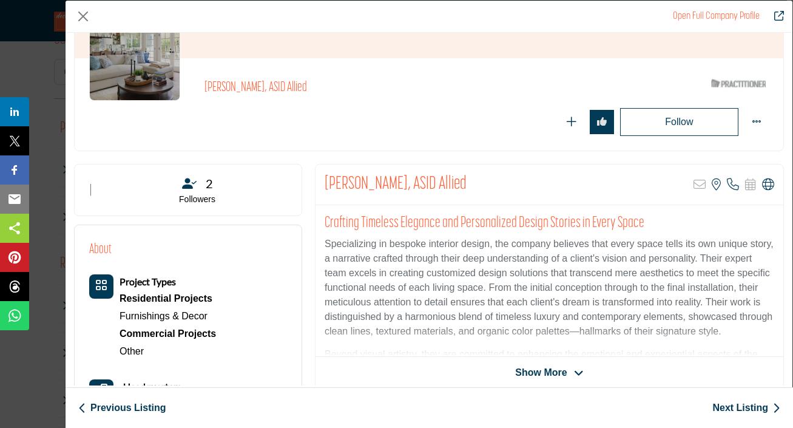
scroll to position [109, 0]
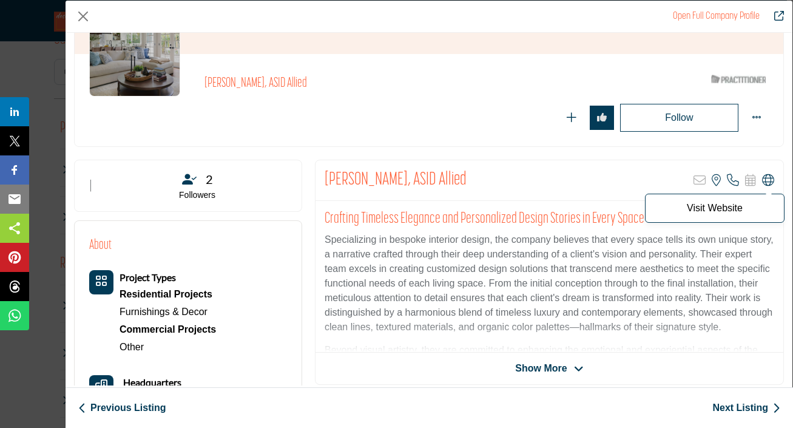
click at [762, 182] on icon "Company Data Modal" at bounding box center [768, 180] width 12 height 12
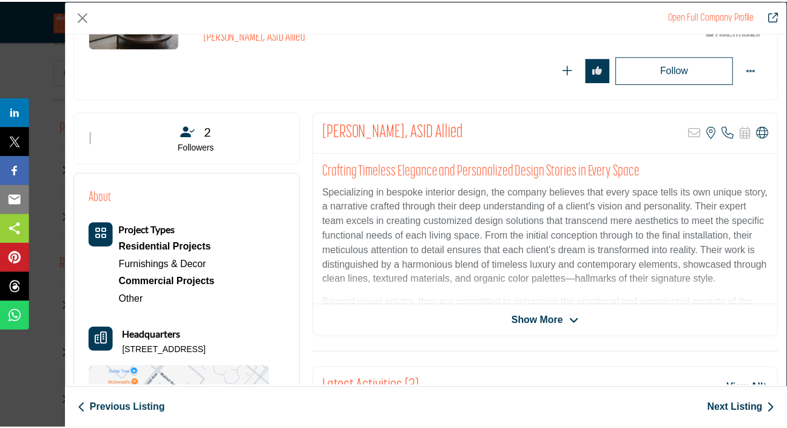
scroll to position [160, 0]
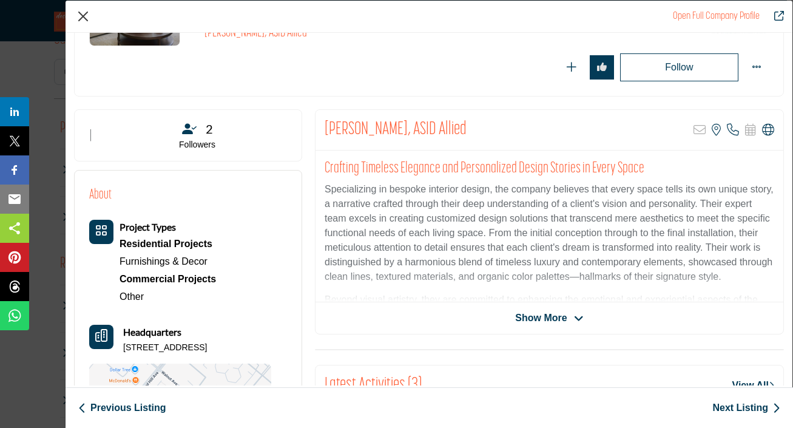
click at [86, 16] on button "Close" at bounding box center [83, 16] width 18 height 18
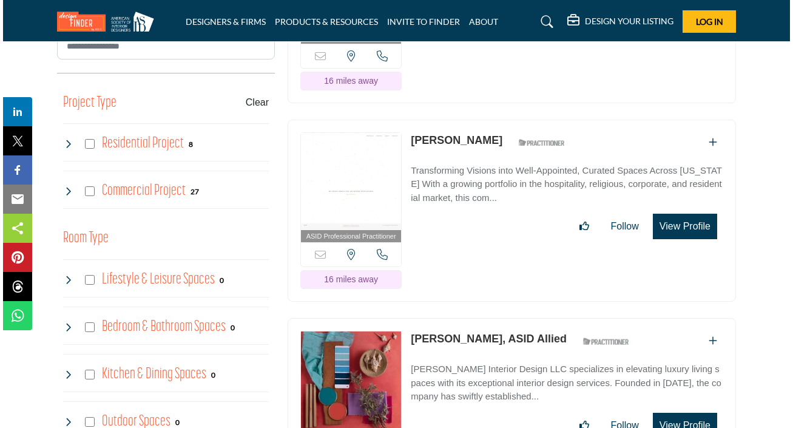
scroll to position [809, 0]
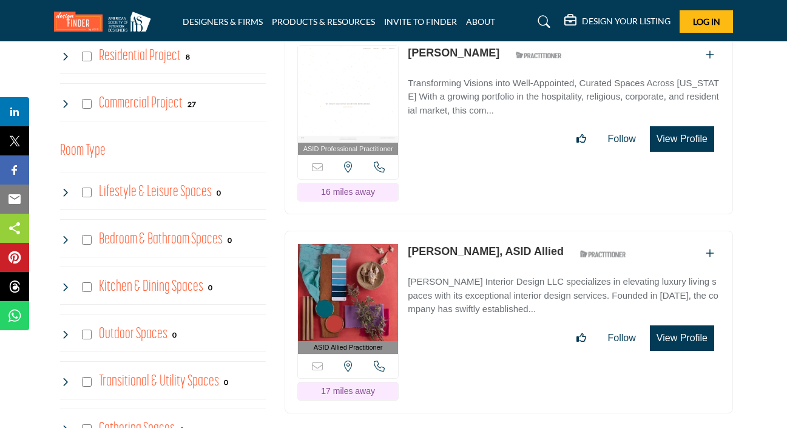
click at [692, 152] on button "View Profile" at bounding box center [682, 138] width 64 height 25
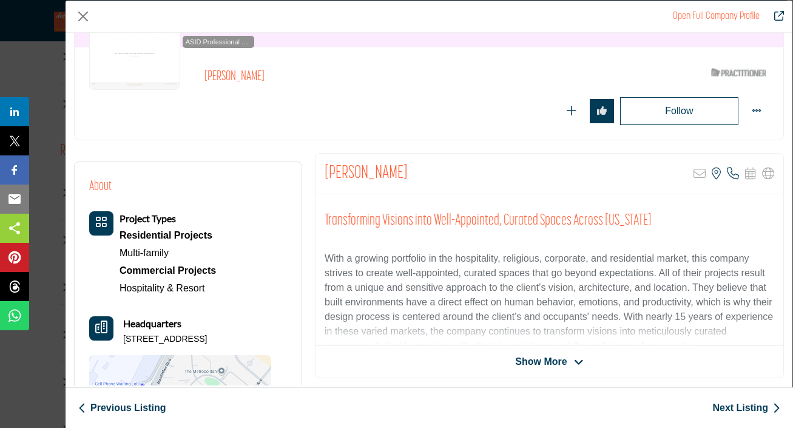
scroll to position [119, 0]
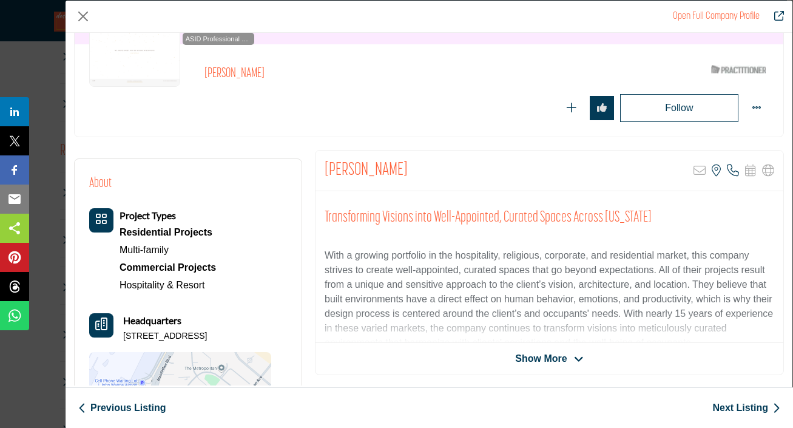
click at [539, 352] on span "Show More" at bounding box center [541, 358] width 52 height 15
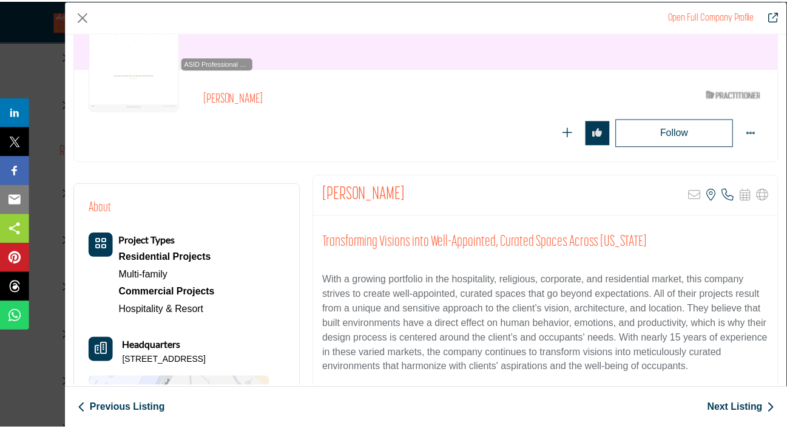
scroll to position [64, 0]
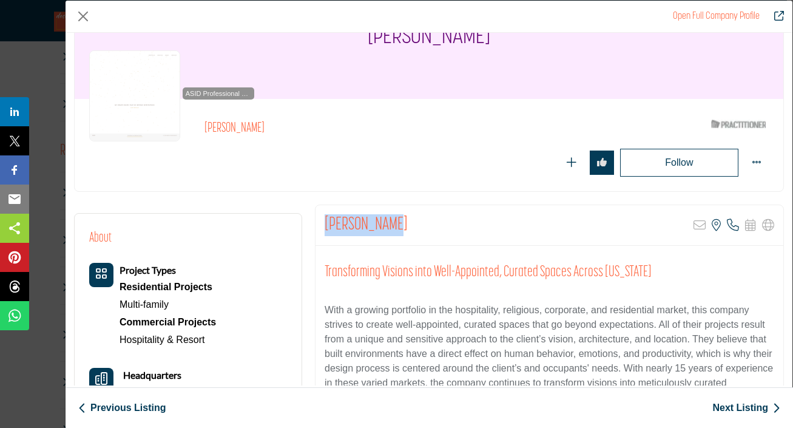
drag, startPoint x: 408, startPoint y: 219, endPoint x: 321, endPoint y: 223, distance: 86.9
click at [321, 223] on div "Eariny Adams Sorry, but this listing is on a subscription plan which does not a…" at bounding box center [549, 225] width 468 height 41
copy h2 "[PERSON_NAME]"
click at [84, 16] on button "Close" at bounding box center [83, 16] width 18 height 18
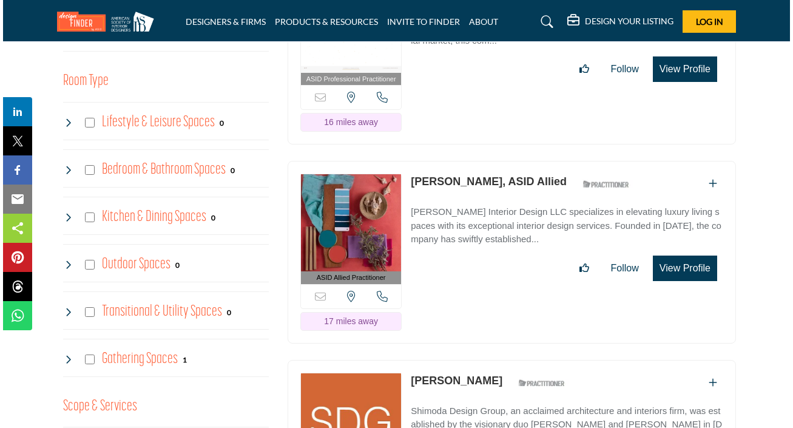
scroll to position [886, 0]
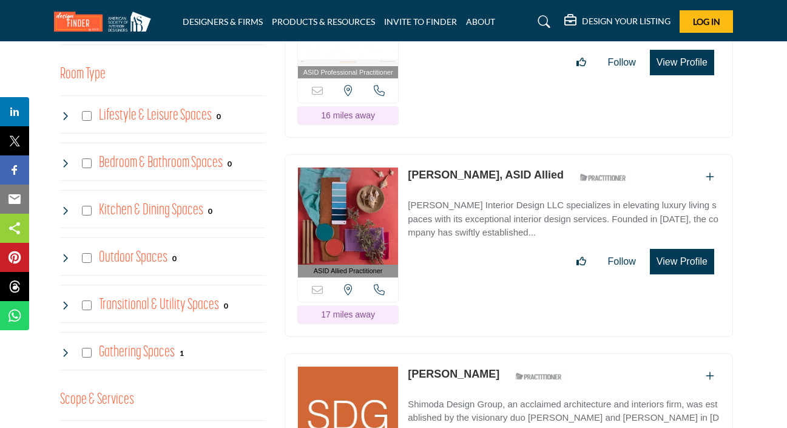
click at [682, 274] on button "View Profile" at bounding box center [682, 261] width 64 height 25
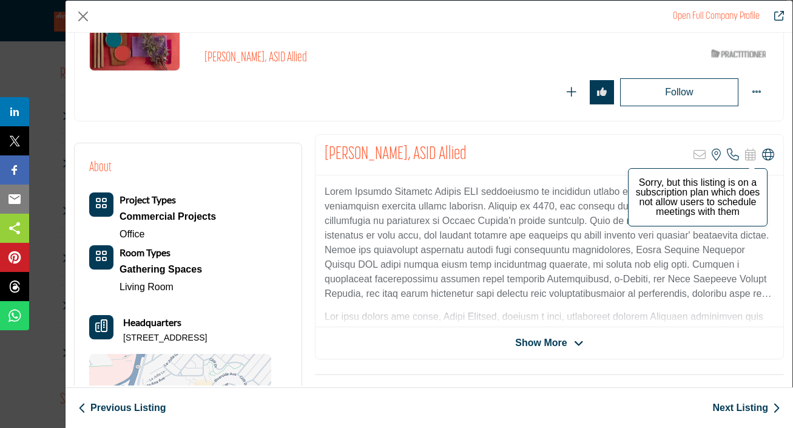
scroll to position [142, 0]
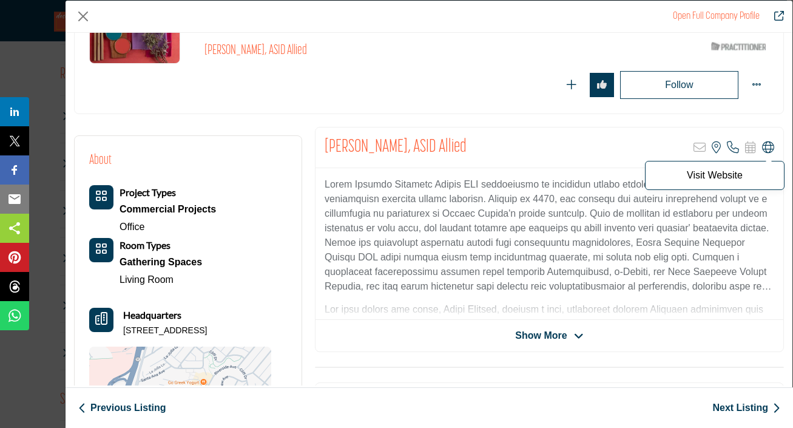
click at [762, 143] on icon "Company Data Modal" at bounding box center [768, 147] width 12 height 12
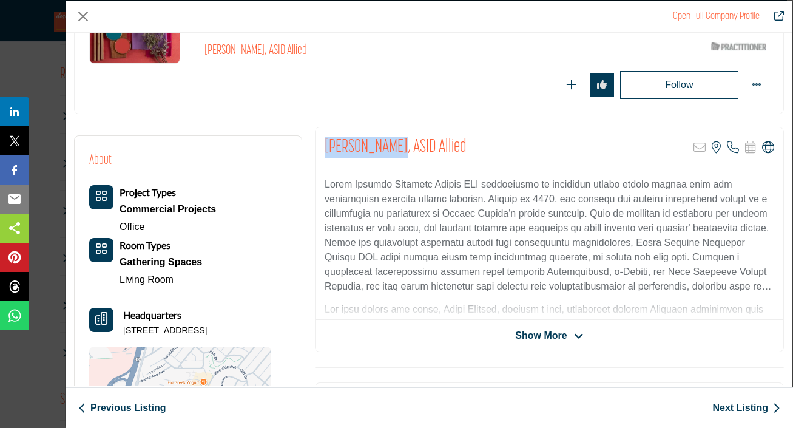
drag, startPoint x: 325, startPoint y: 146, endPoint x: 390, endPoint y: 144, distance: 64.9
click at [390, 144] on h2 "[PERSON_NAME], ASID Allied" at bounding box center [396, 147] width 142 height 22
copy h2 "Samia Verbist"
click at [89, 16] on button "Close" at bounding box center [83, 16] width 18 height 18
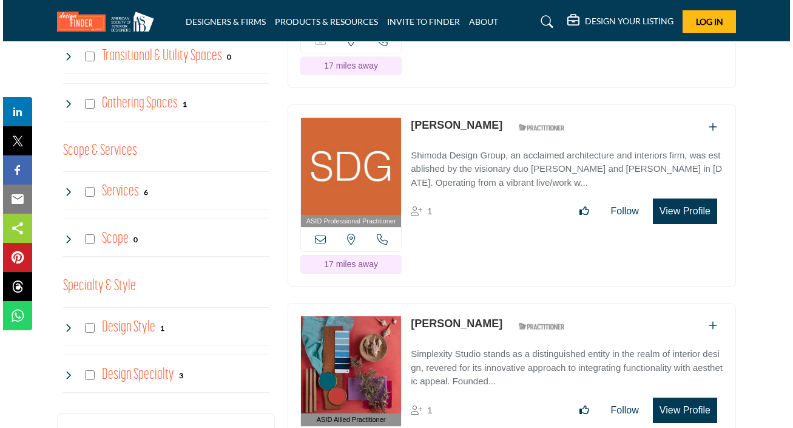
scroll to position [1134, 2]
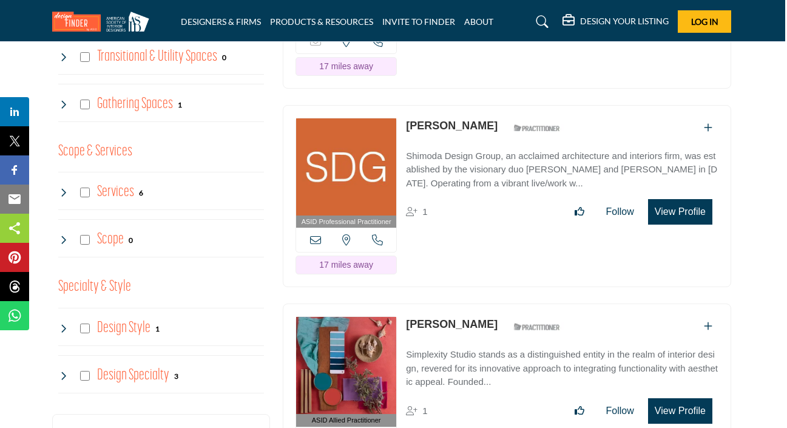
click at [697, 224] on button "View Profile" at bounding box center [680, 211] width 64 height 25
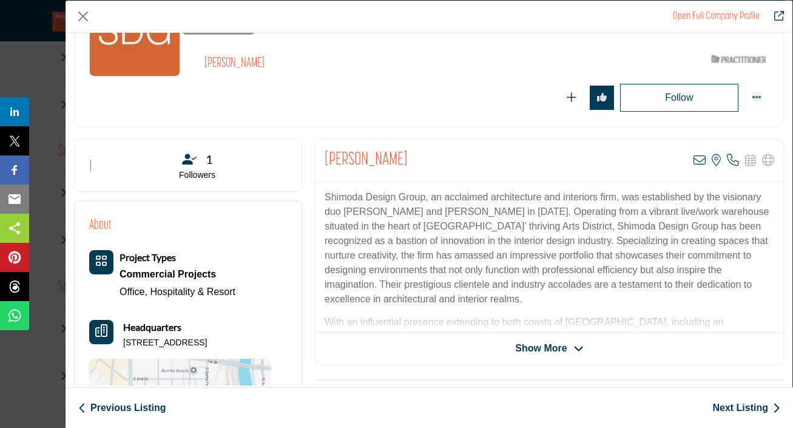
scroll to position [126, 0]
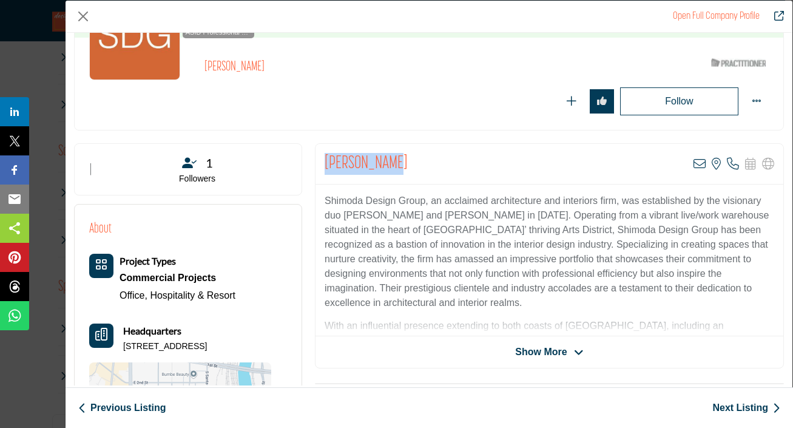
drag, startPoint x: 418, startPoint y: 161, endPoint x: 320, endPoint y: 161, distance: 98.3
click at [320, 161] on div "Joey Shimoda View email address of this listing View the location of this listi…" at bounding box center [549, 164] width 468 height 41
copy h2 "[PERSON_NAME]"
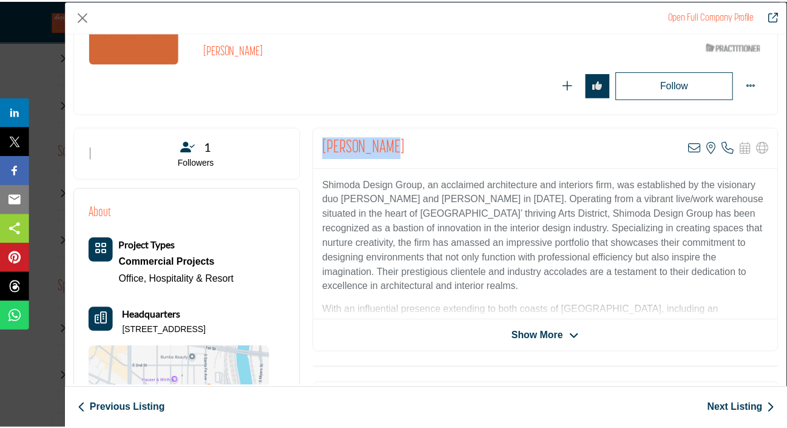
scroll to position [143, 0]
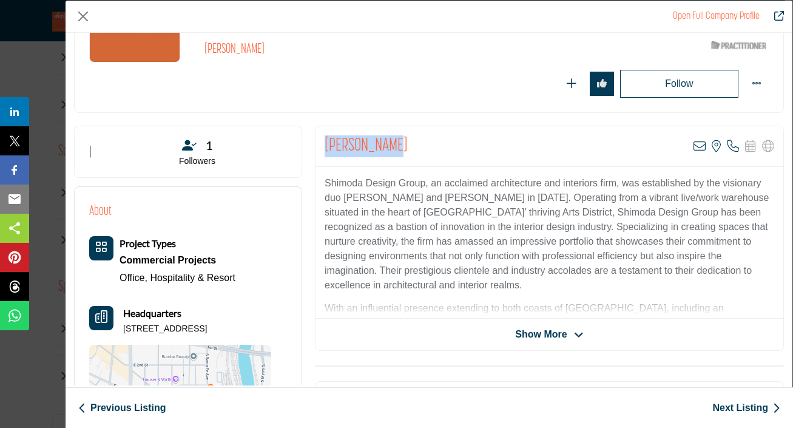
copy h2 "[PERSON_NAME]"
click at [83, 16] on button "Close" at bounding box center [83, 16] width 18 height 18
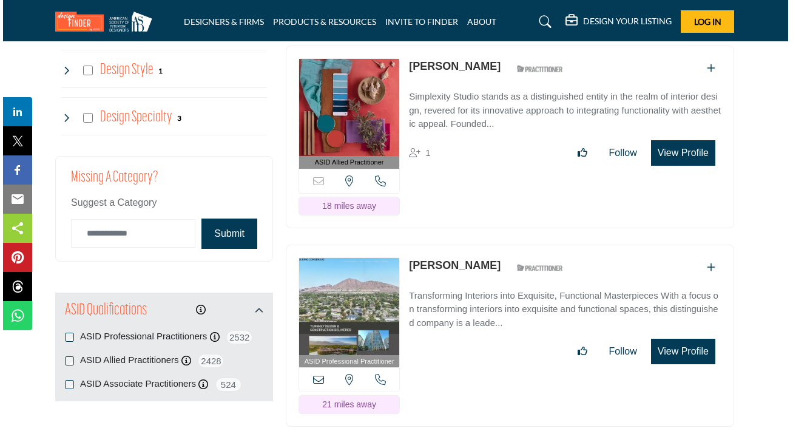
scroll to position [1393, 2]
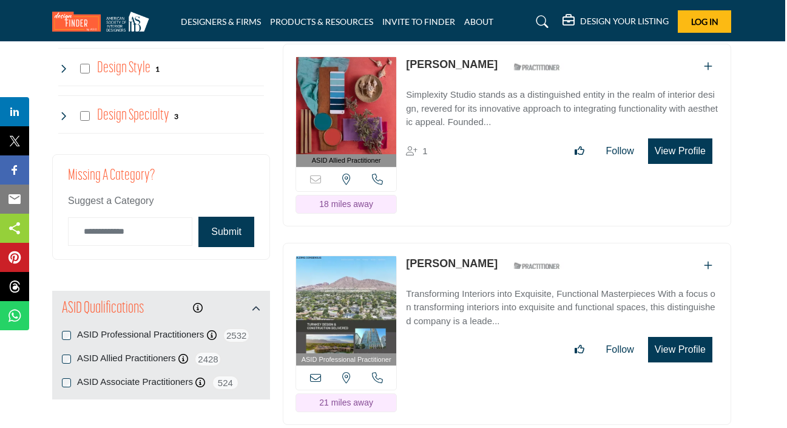
click at [675, 164] on button "View Profile" at bounding box center [680, 150] width 64 height 25
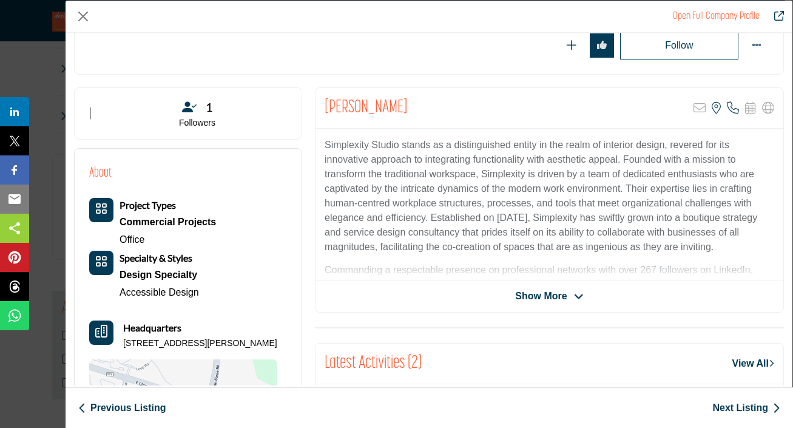
scroll to position [186, 0]
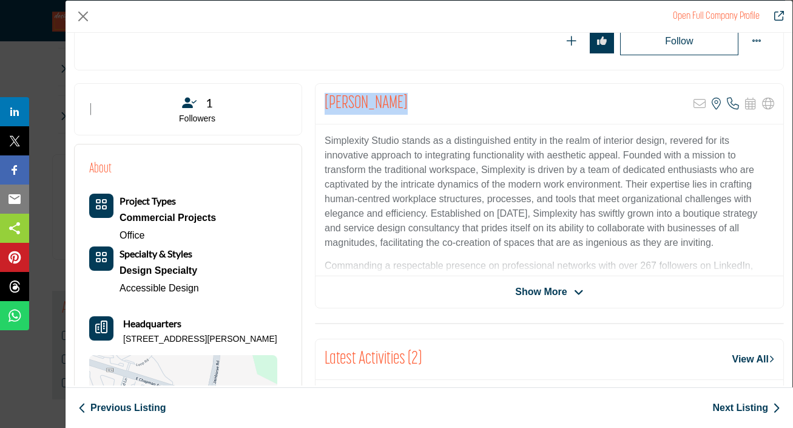
drag, startPoint x: 419, startPoint y: 96, endPoint x: 324, endPoint y: 99, distance: 95.3
click at [324, 99] on div "Audrey Duncan Sorry, but this listing is on a subscription plan which does not …" at bounding box center [549, 104] width 468 height 41
copy h2 "[PERSON_NAME]"
drag, startPoint x: 398, startPoint y: 141, endPoint x: 323, endPoint y: 136, distance: 74.8
click at [325, 136] on p "Simplexity Studio stands as a distinguished entity in the realm of interior des…" at bounding box center [550, 191] width 450 height 116
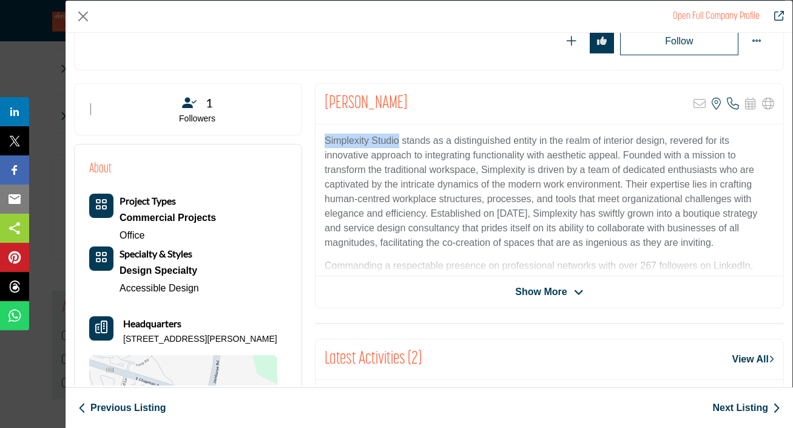
copy p "Simplexity Studio"
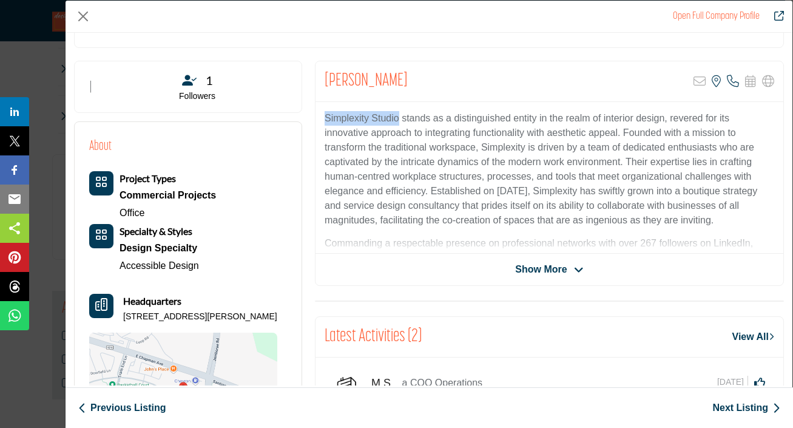
scroll to position [209, 0]
click at [544, 265] on span "Show More" at bounding box center [541, 268] width 52 height 15
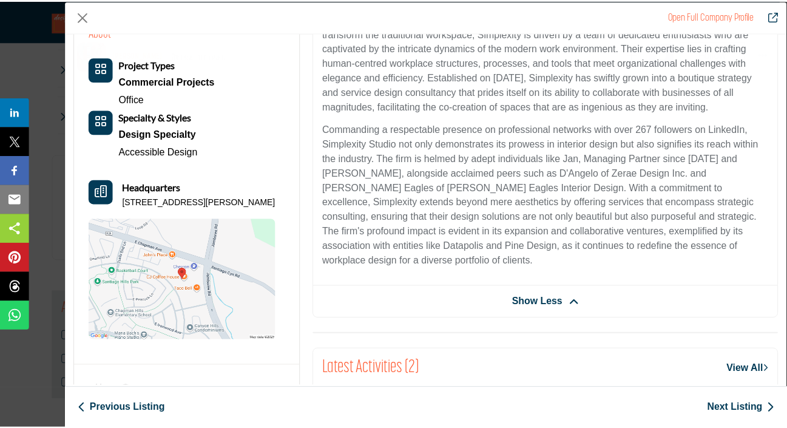
scroll to position [393, 0]
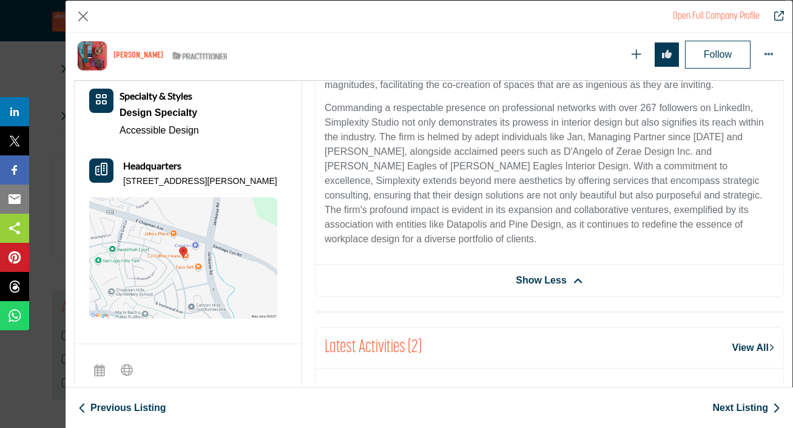
drag, startPoint x: 153, startPoint y: 191, endPoint x: 120, endPoint y: 177, distance: 36.4
click at [120, 177] on div "Headquarters 8502 E Chapman Ave # 652, 92869-2461, USA" at bounding box center [183, 172] width 188 height 29
copy p "8502 E Chapman Ave # 652, 92869-2461, USA"
click at [81, 16] on button "Close" at bounding box center [83, 16] width 18 height 18
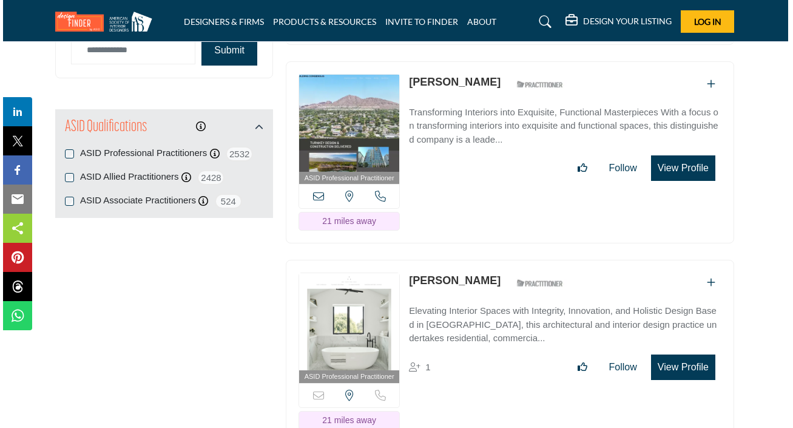
scroll to position [1579, 2]
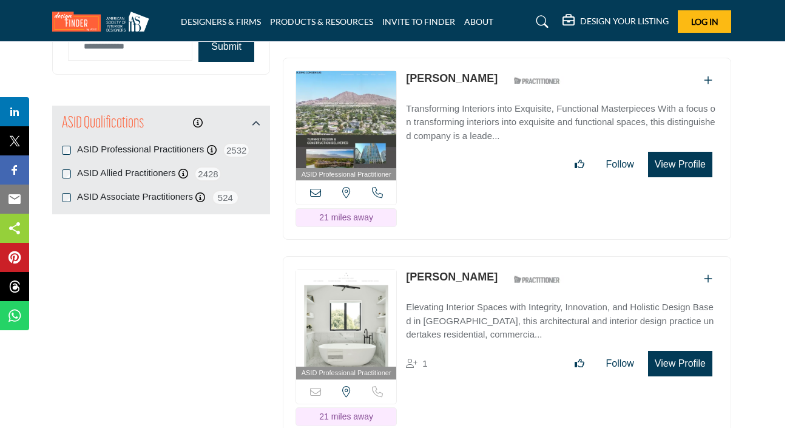
click at [664, 177] on button "View Profile" at bounding box center [680, 164] width 64 height 25
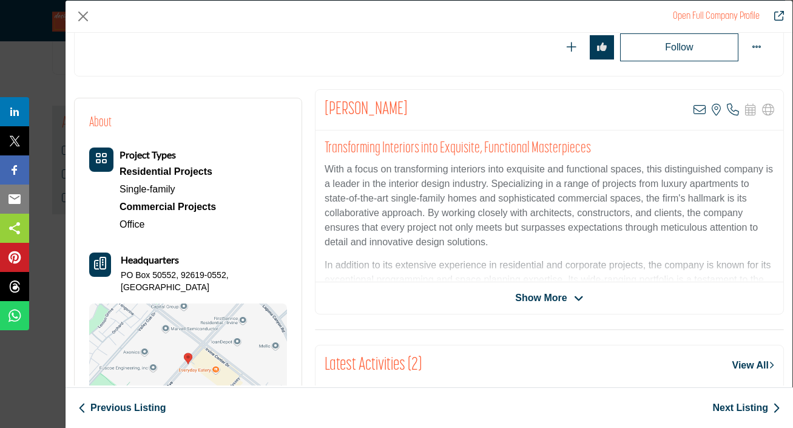
scroll to position [172, 0]
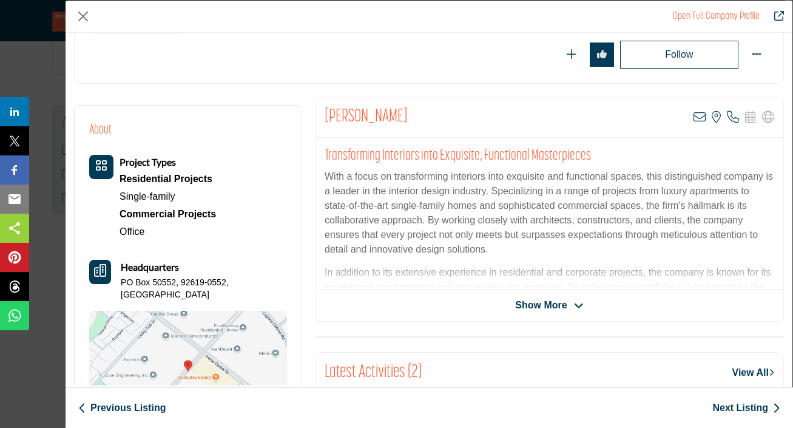
drag, startPoint x: 451, startPoint y: 124, endPoint x: 321, endPoint y: 118, distance: 130.0
click at [321, 118] on div "Carmen Olsson-Rigdon View email address of this listing View the location of th…" at bounding box center [549, 117] width 468 height 41
copy h2 "[PERSON_NAME]"
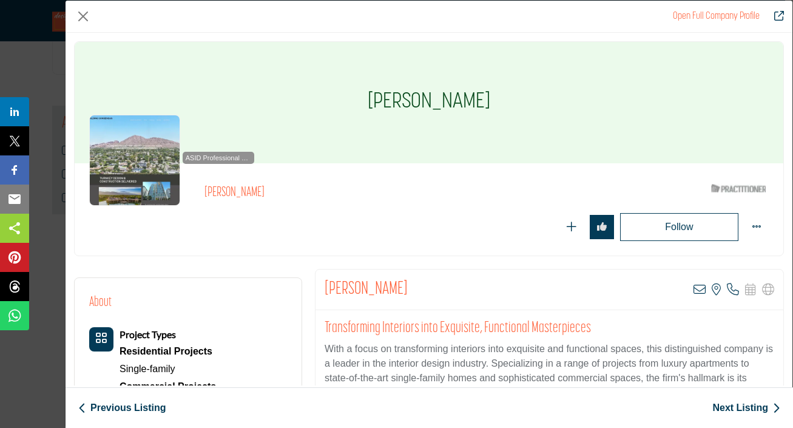
scroll to position [0, 0]
click at [147, 169] on img "Company Data Modal" at bounding box center [134, 160] width 91 height 91
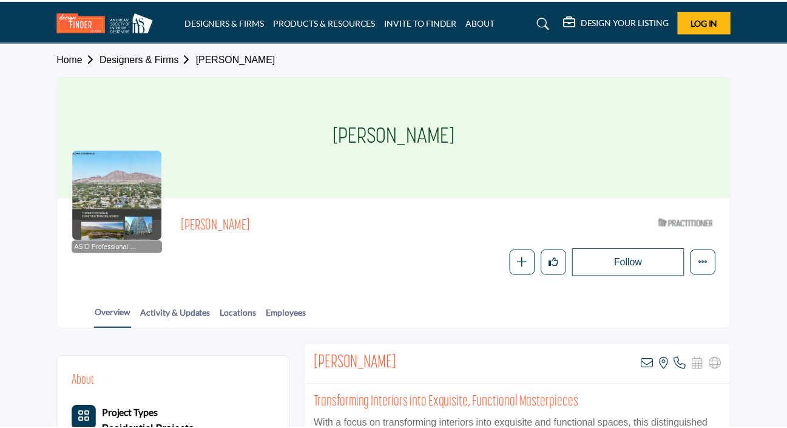
scroll to position [237, 0]
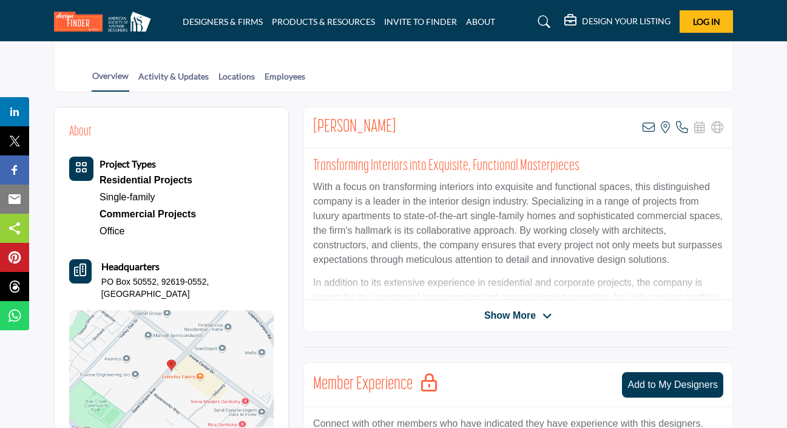
click at [534, 314] on span "Show More" at bounding box center [510, 315] width 52 height 15
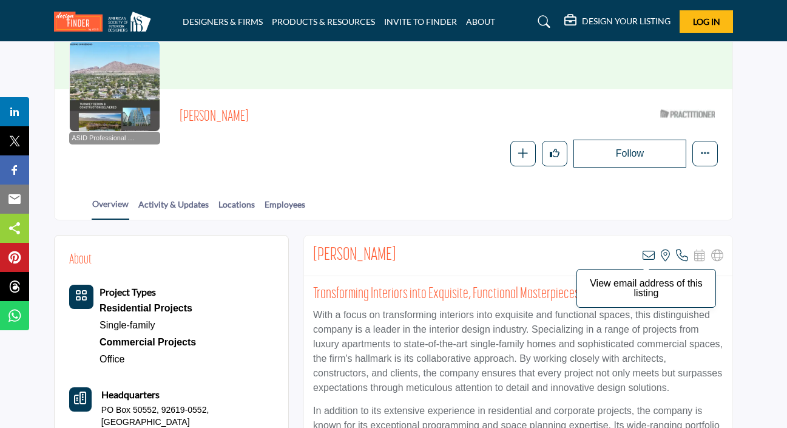
scroll to position [123, 0]
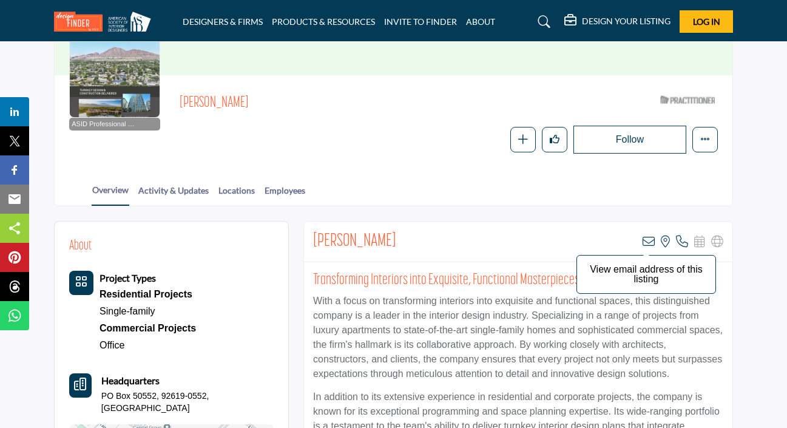
click at [645, 244] on icon at bounding box center [648, 241] width 12 height 12
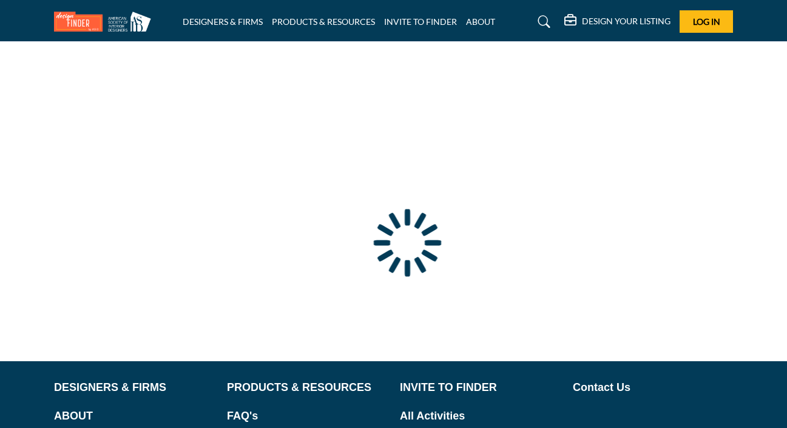
type input "**********"
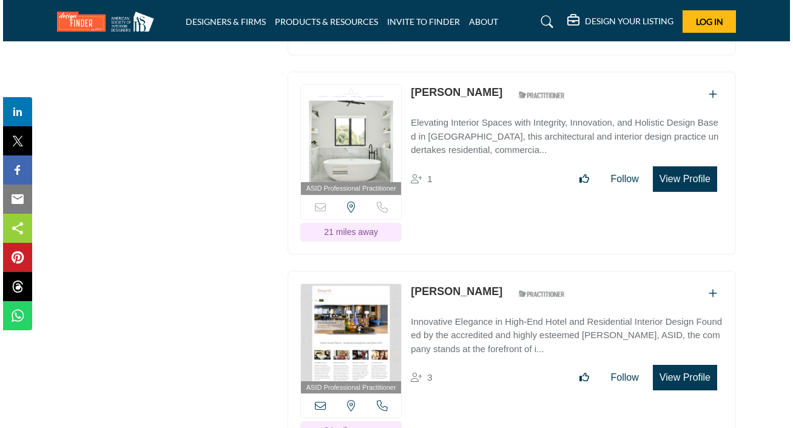
scroll to position [1769, 0]
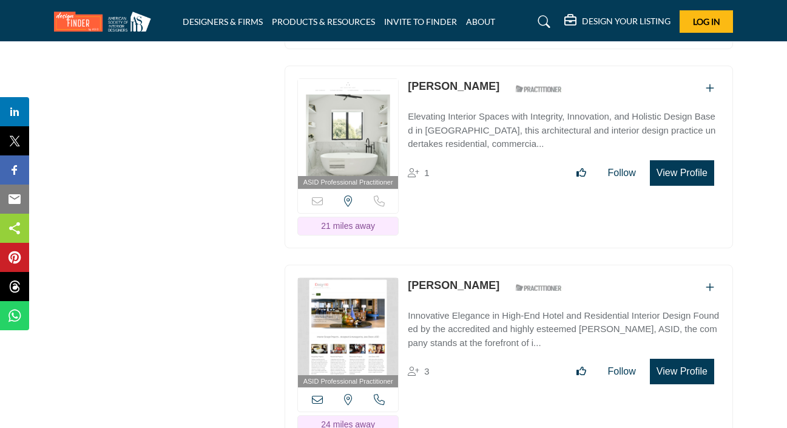
click at [676, 186] on button "View Profile" at bounding box center [682, 172] width 64 height 25
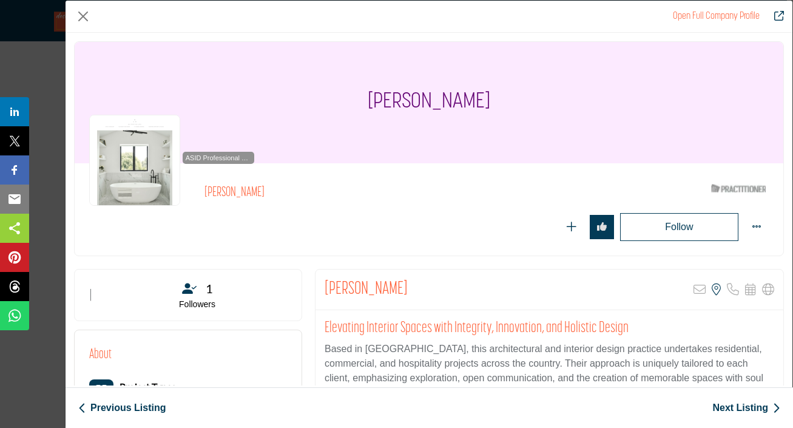
scroll to position [0, 0]
drag, startPoint x: 384, startPoint y: 289, endPoint x: 323, endPoint y: 288, distance: 61.3
click at [323, 288] on div "[PERSON_NAME] Sorry, but this listing is on a subscription plan which does not …" at bounding box center [549, 289] width 468 height 41
copy h2 "[PERSON_NAME]"
click at [86, 12] on button "Close" at bounding box center [83, 16] width 18 height 18
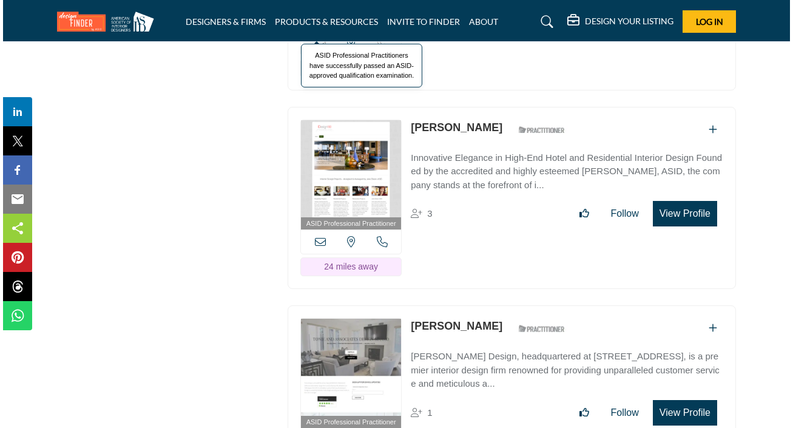
scroll to position [1928, 0]
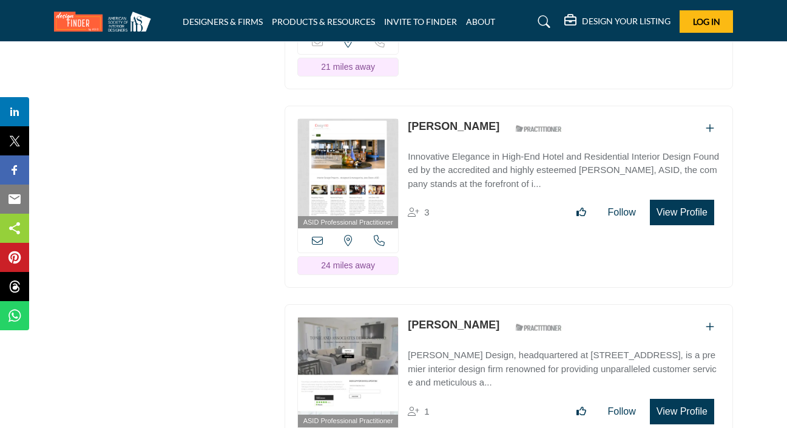
click at [676, 225] on button "View Profile" at bounding box center [682, 212] width 64 height 25
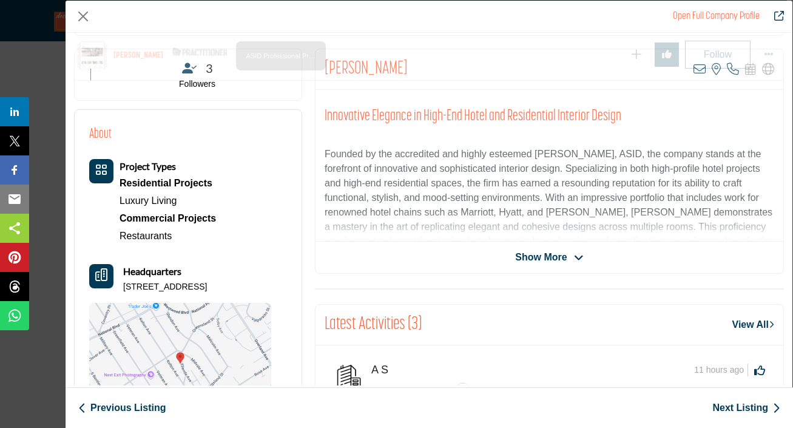
scroll to position [263, 0]
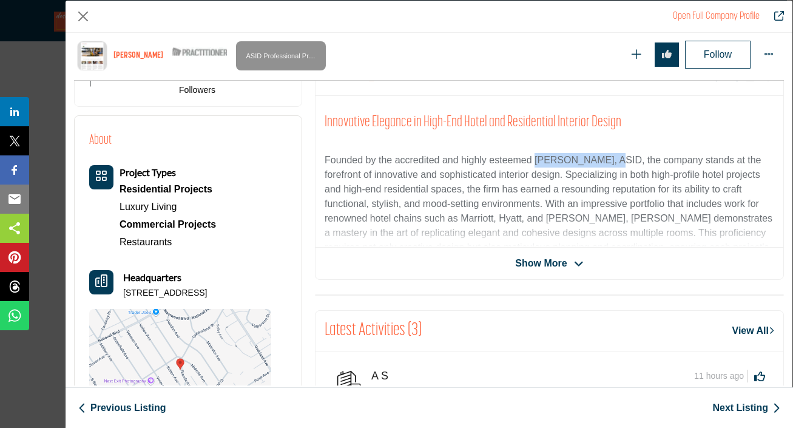
drag, startPoint x: 536, startPoint y: 145, endPoint x: 610, endPoint y: 146, distance: 74.6
click at [610, 153] on p "Founded by the accredited and highly esteemed [PERSON_NAME], ASID, the company …" at bounding box center [550, 211] width 450 height 116
copy p "[PERSON_NAME], ASID"
